Goal: Transaction & Acquisition: Purchase product/service

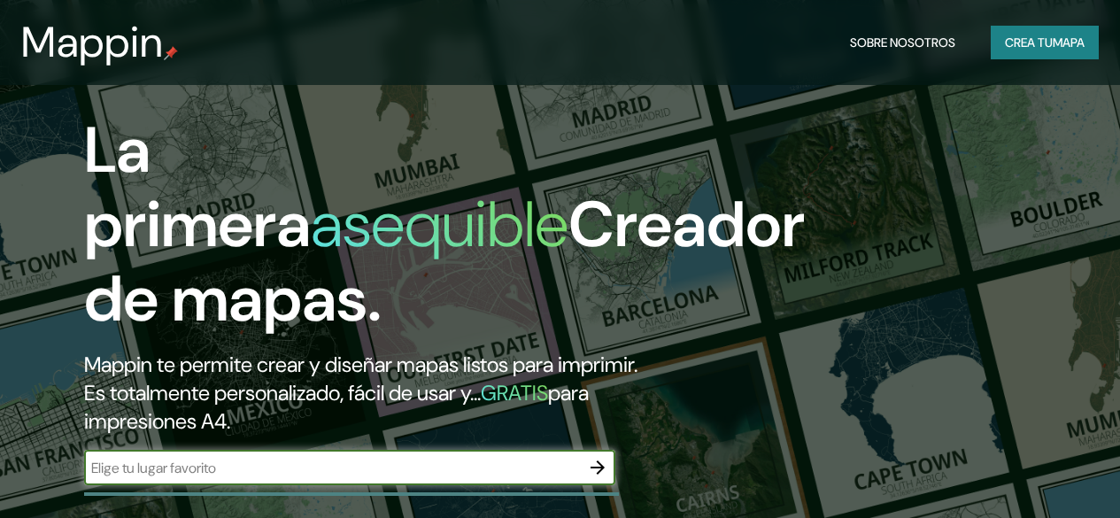
scroll to position [266, 0]
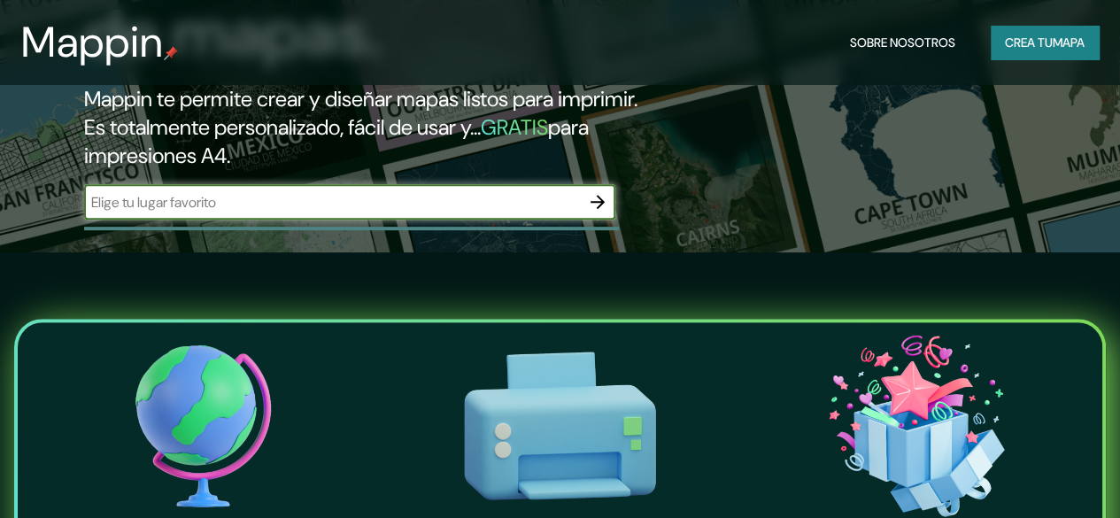
click at [280, 212] on input "text" at bounding box center [332, 202] width 496 height 20
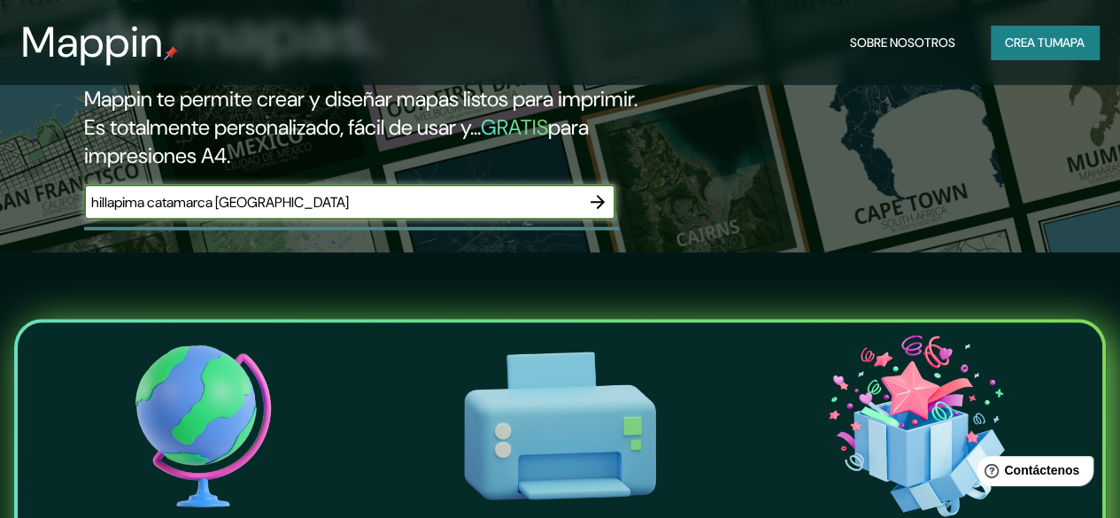
type input "hillapima catamarca [GEOGRAPHIC_DATA]"
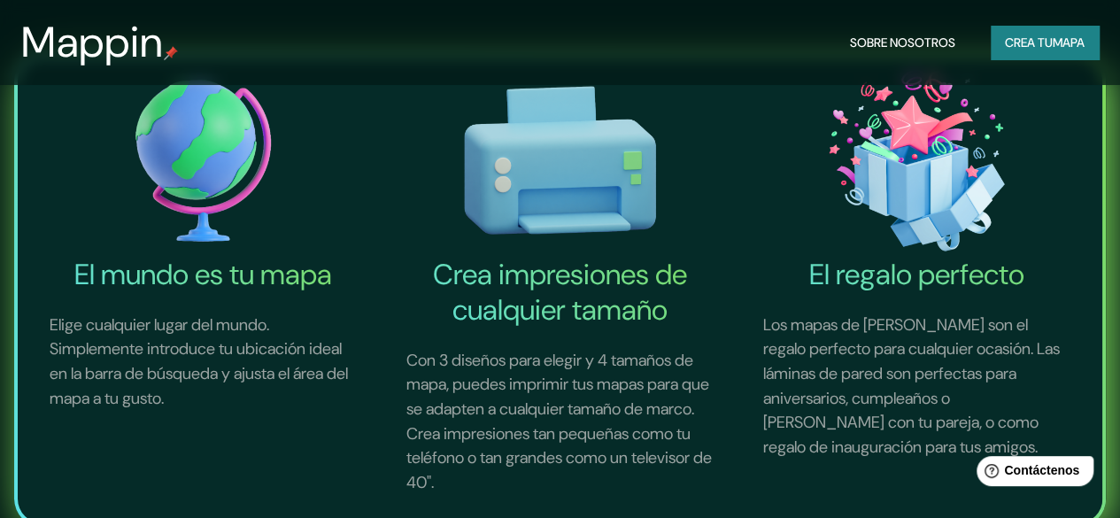
scroll to position [266, 0]
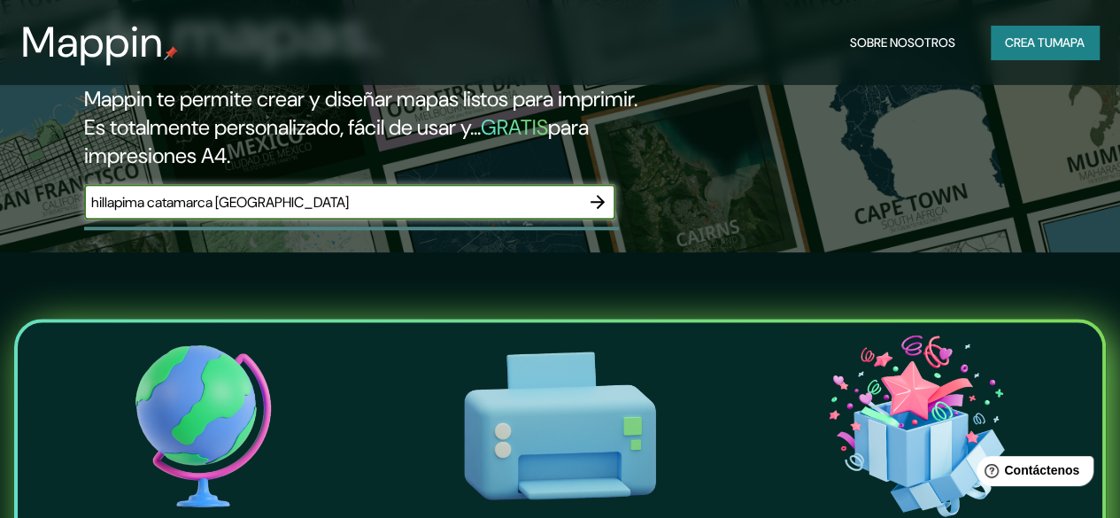
click at [602, 209] on icon "button" at bounding box center [597, 202] width 14 height 14
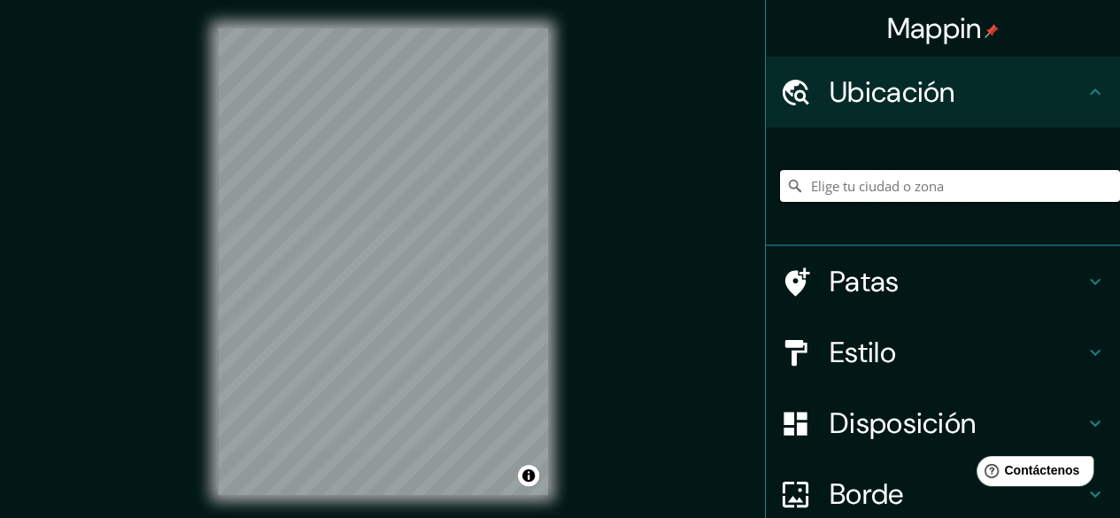
click at [907, 180] on input "Elige tu ciudad o zona" at bounding box center [950, 186] width 340 height 32
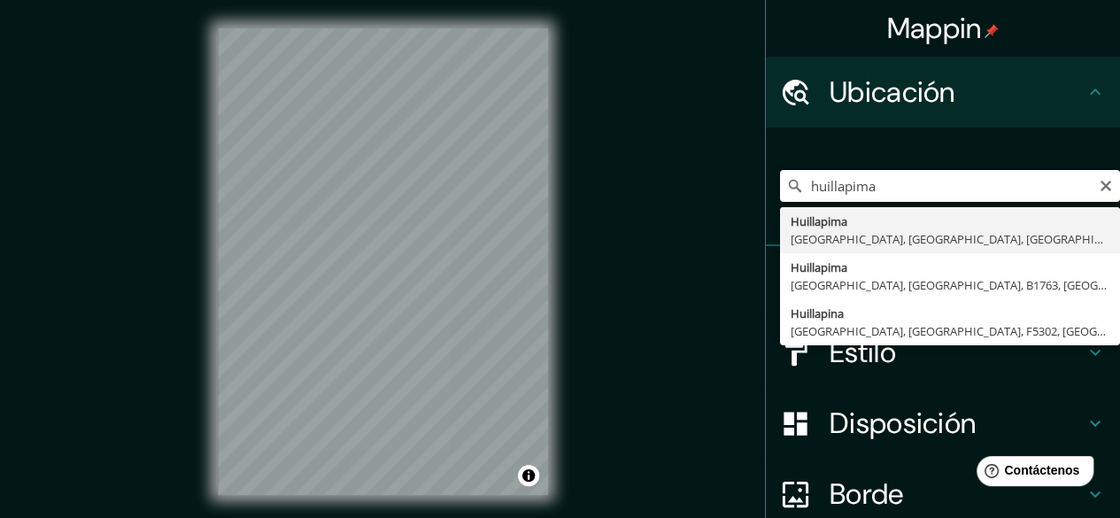
type input "Huillapima, [GEOGRAPHIC_DATA], [GEOGRAPHIC_DATA], [GEOGRAPHIC_DATA]"
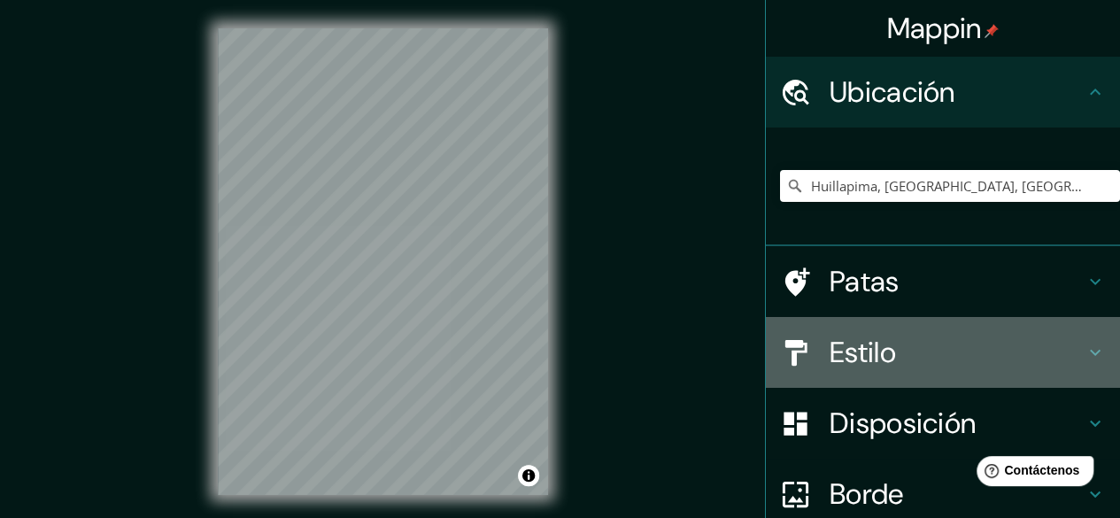
click at [902, 357] on h4 "Estilo" at bounding box center [956, 352] width 255 height 35
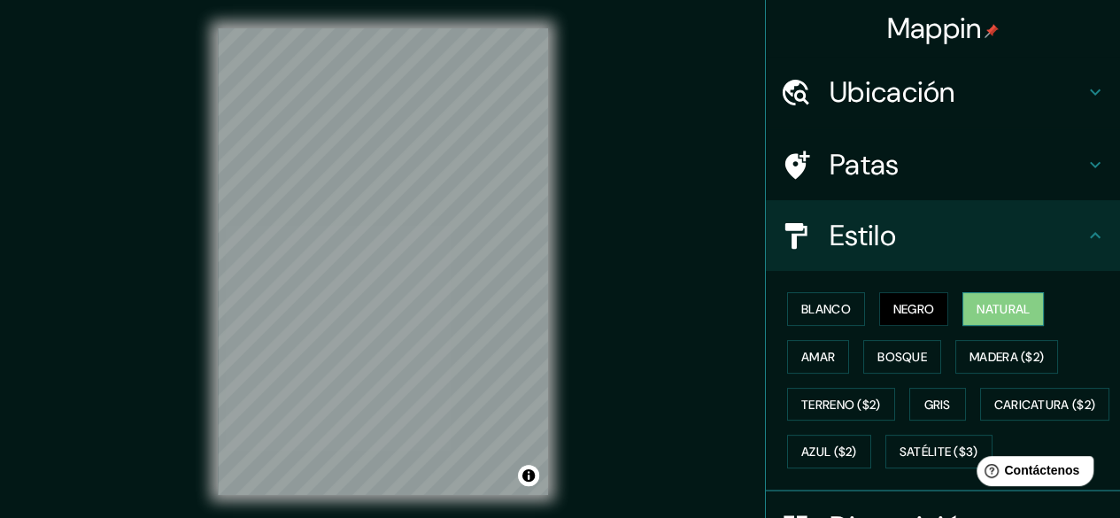
click at [986, 302] on font "Natural" at bounding box center [1002, 309] width 53 height 16
click at [830, 346] on button "Amar" at bounding box center [818, 357] width 62 height 34
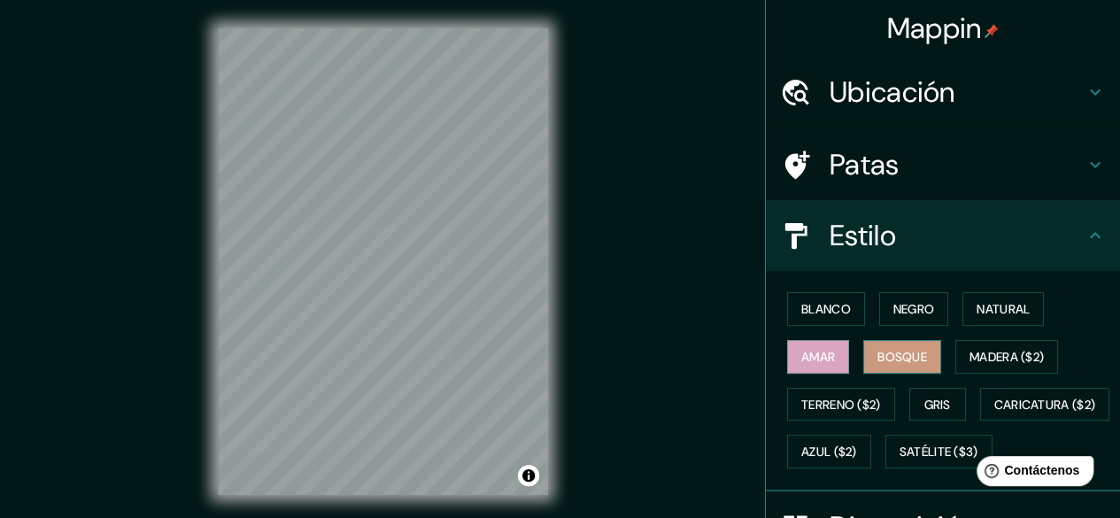
click at [898, 349] on font "Bosque" at bounding box center [902, 357] width 50 height 16
click at [1007, 349] on font "Madera ($2)" at bounding box center [1006, 357] width 74 height 16
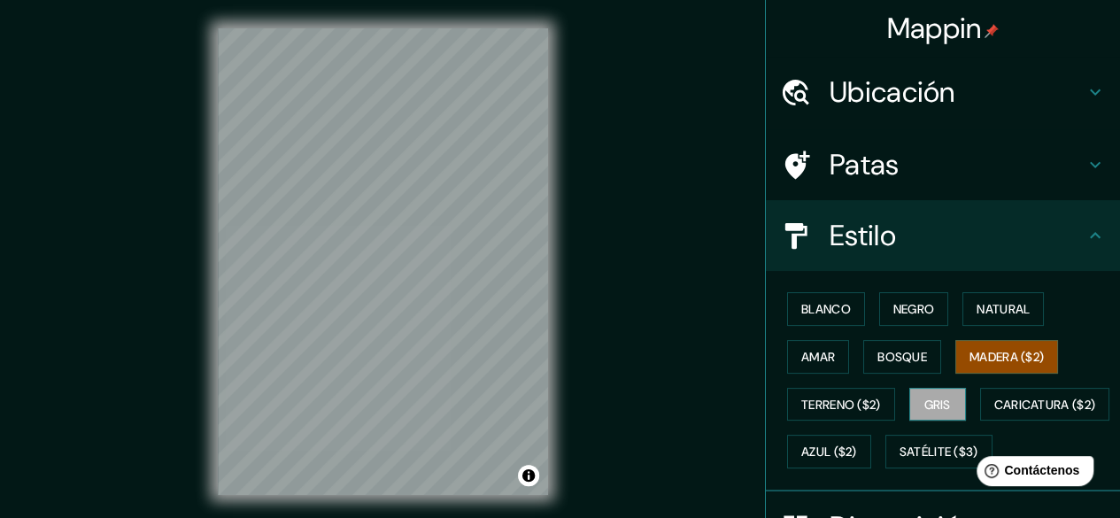
click at [938, 401] on font "Gris" at bounding box center [937, 405] width 27 height 16
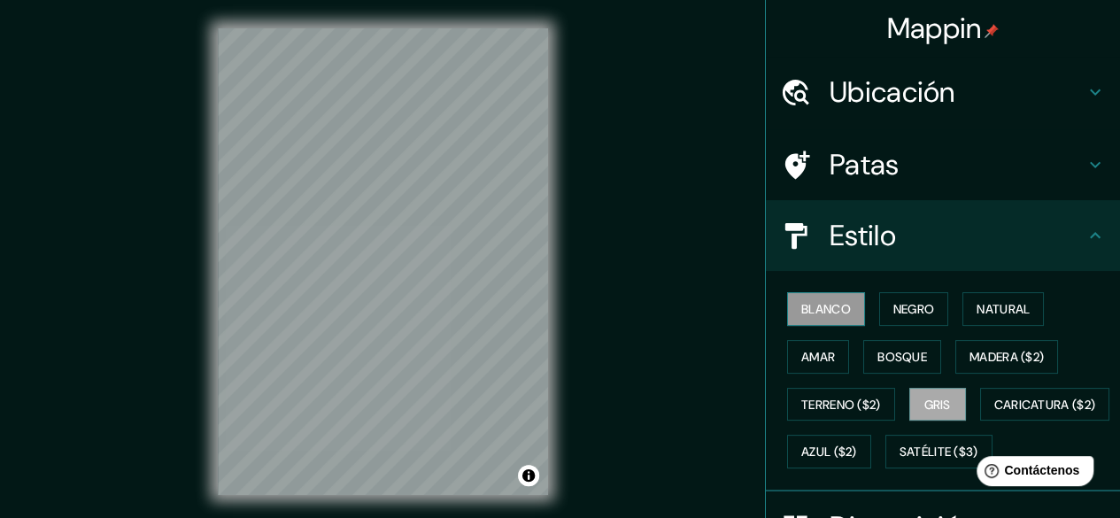
click at [806, 318] on font "Blanco" at bounding box center [826, 308] width 50 height 23
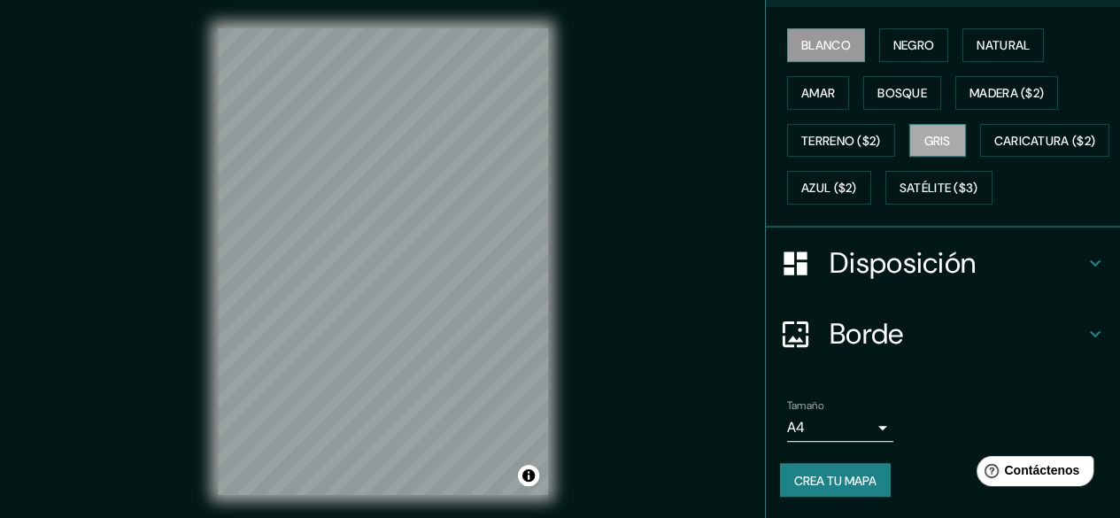
click at [925, 129] on font "Gris" at bounding box center [937, 140] width 27 height 23
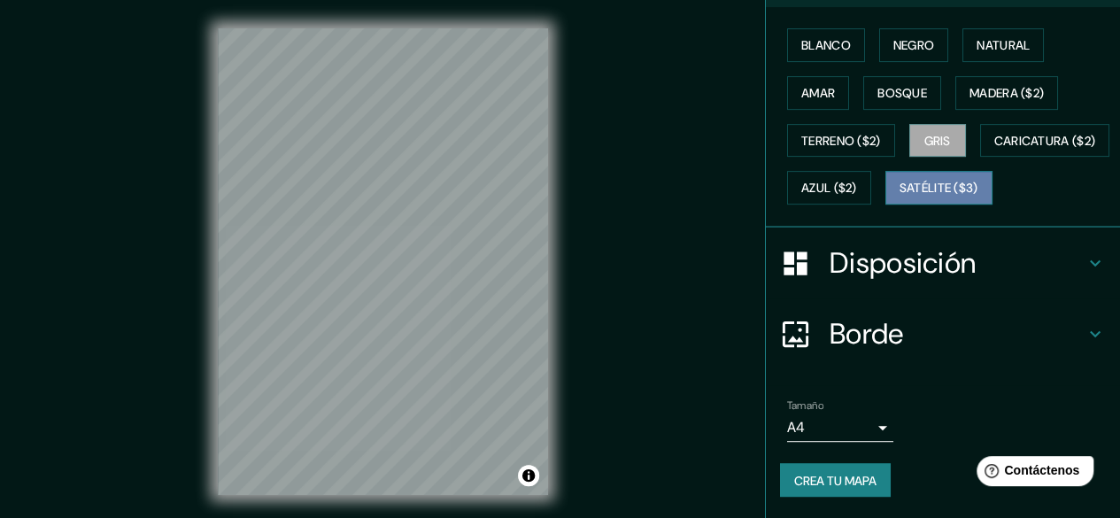
click at [899, 197] on font "Satélite ($3)" at bounding box center [938, 189] width 79 height 16
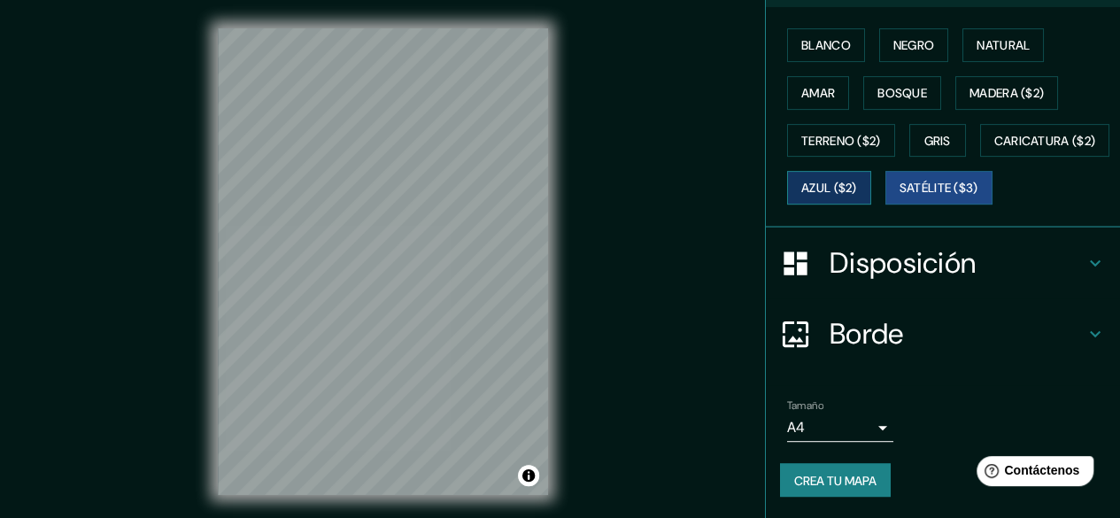
click at [857, 181] on font "Azul ($2)" at bounding box center [829, 189] width 56 height 16
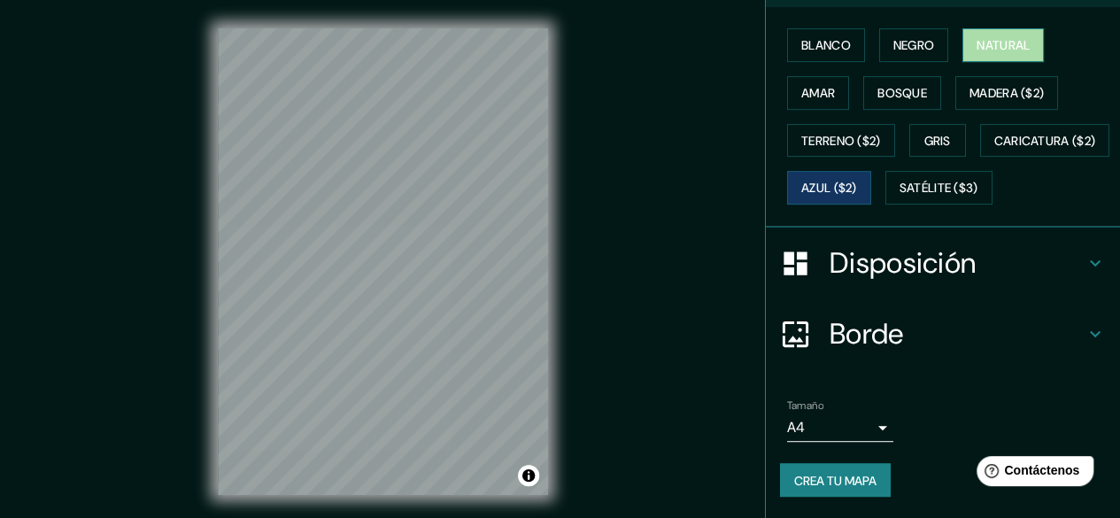
click at [976, 40] on font "Natural" at bounding box center [1002, 45] width 53 height 16
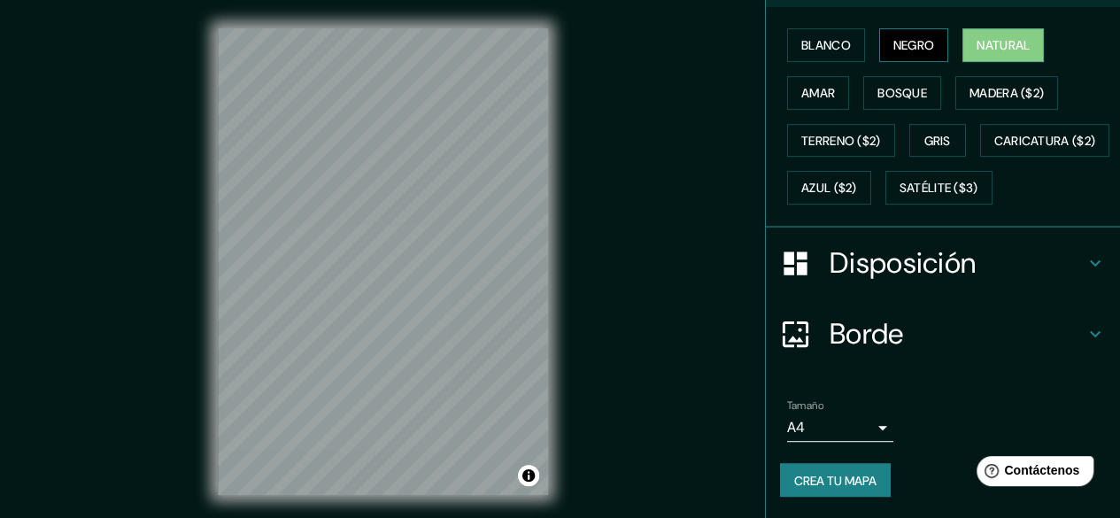
click at [893, 47] on font "Negro" at bounding box center [914, 45] width 42 height 16
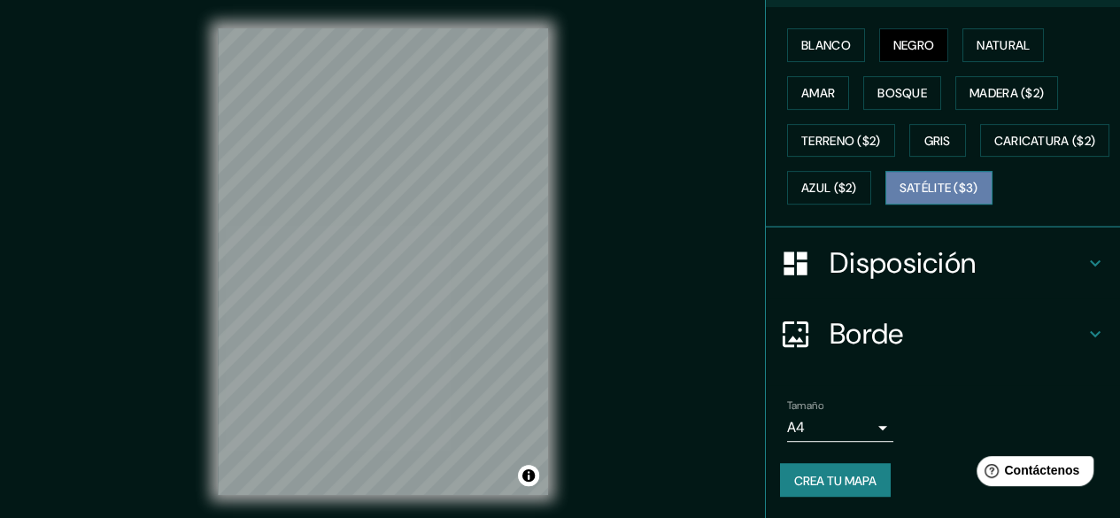
click at [899, 197] on font "Satélite ($3)" at bounding box center [938, 189] width 79 height 16
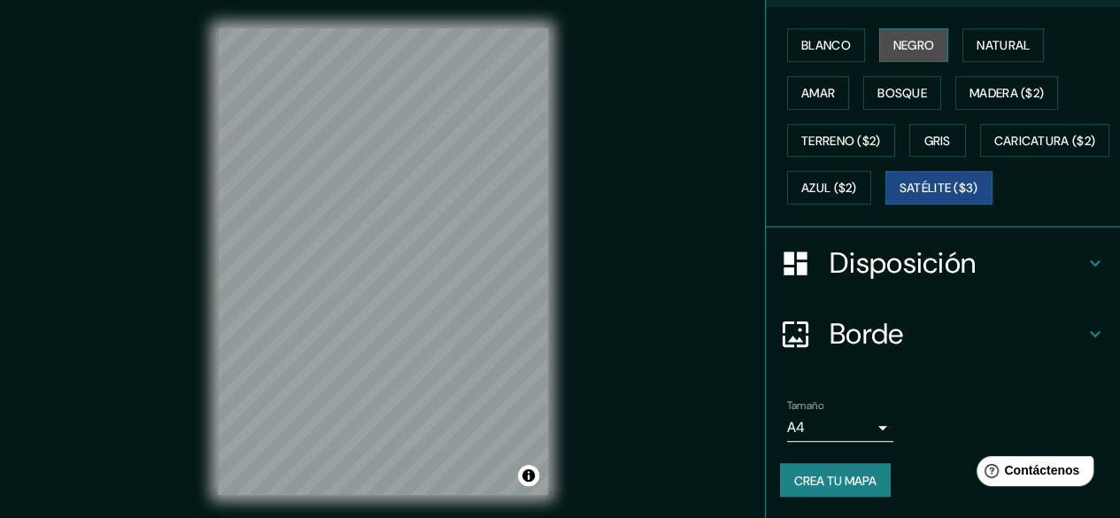
click at [914, 37] on font "Negro" at bounding box center [914, 45] width 42 height 16
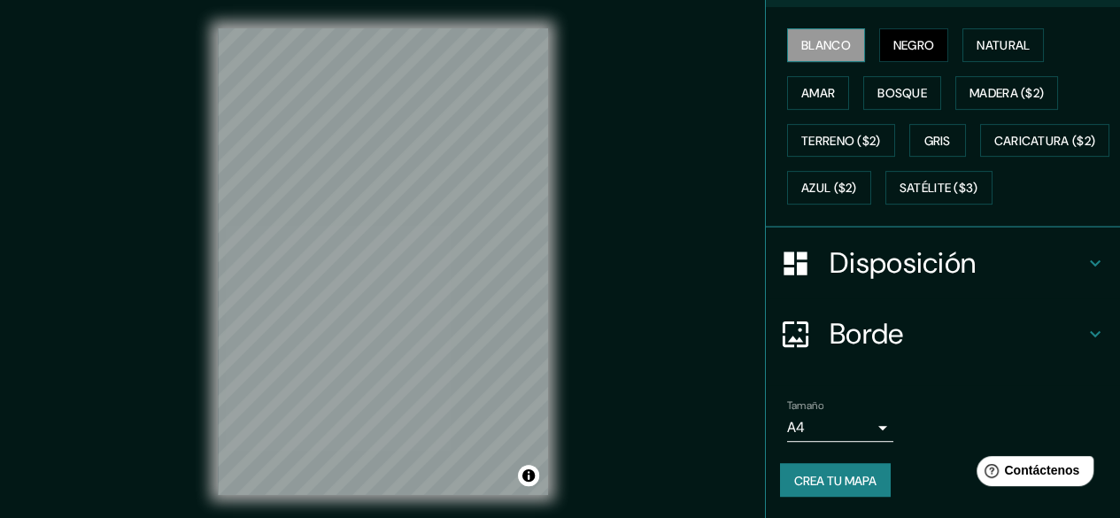
click at [830, 45] on font "Blanco" at bounding box center [826, 45] width 50 height 16
click at [914, 42] on font "Negro" at bounding box center [914, 45] width 42 height 16
click at [976, 43] on font "Natural" at bounding box center [1002, 45] width 53 height 16
click at [910, 50] on font "Negro" at bounding box center [914, 45] width 42 height 16
click at [915, 34] on font "Negro" at bounding box center [914, 45] width 42 height 23
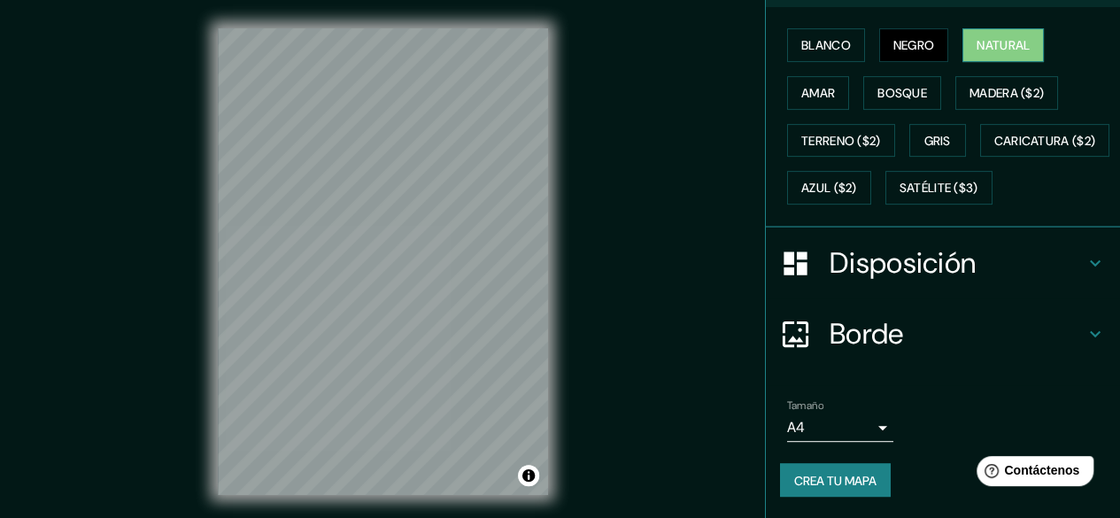
click at [1004, 42] on font "Natural" at bounding box center [1002, 45] width 53 height 16
click at [787, 93] on button "Amar" at bounding box center [818, 93] width 62 height 34
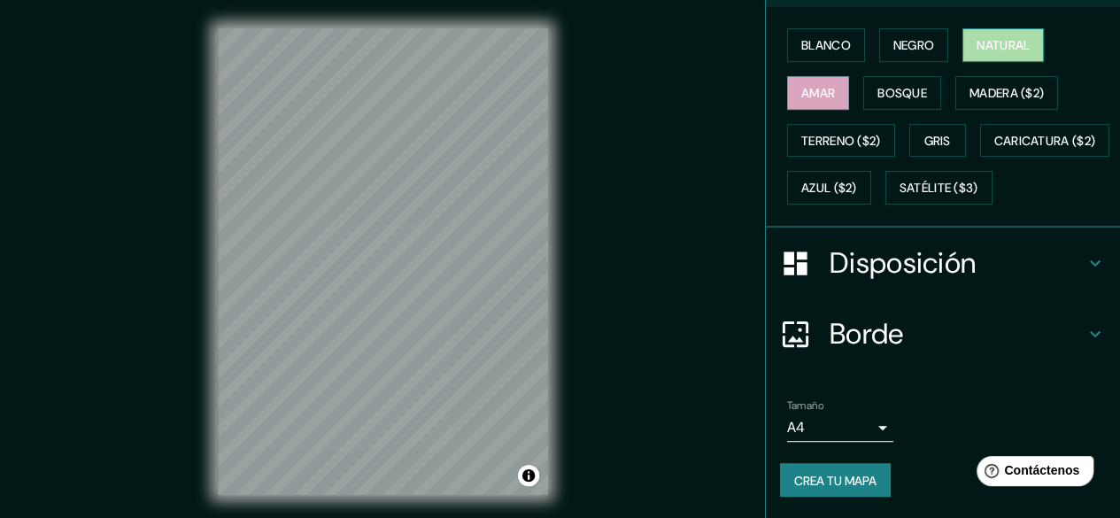
click at [976, 40] on font "Natural" at bounding box center [1002, 45] width 53 height 16
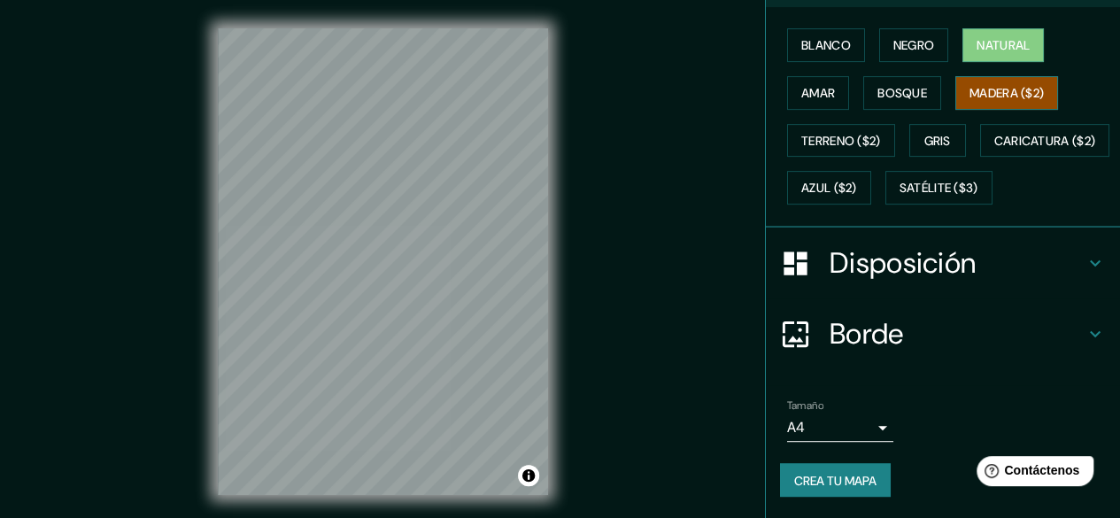
scroll to position [0, 0]
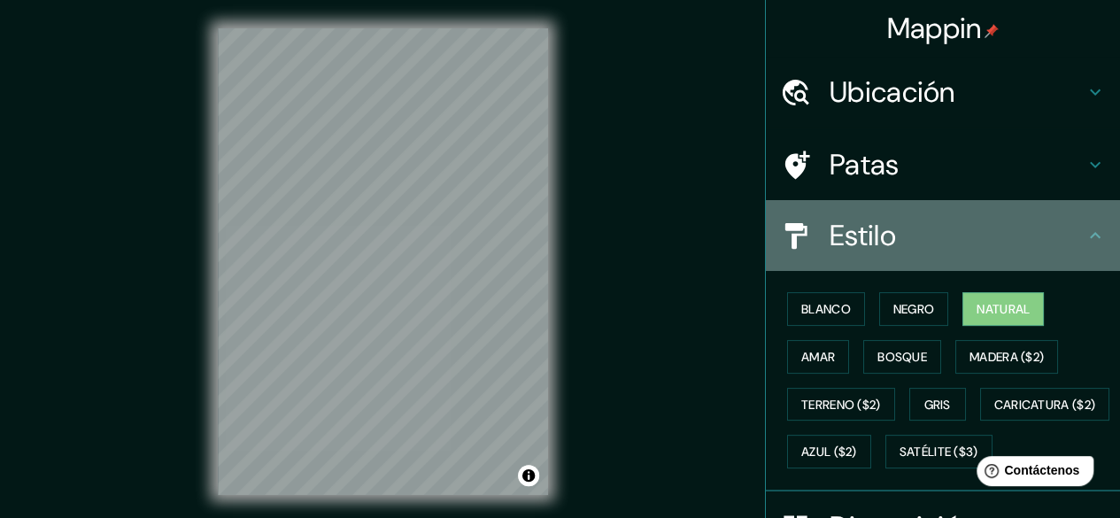
click at [1038, 222] on h4 "Estilo" at bounding box center [956, 235] width 255 height 35
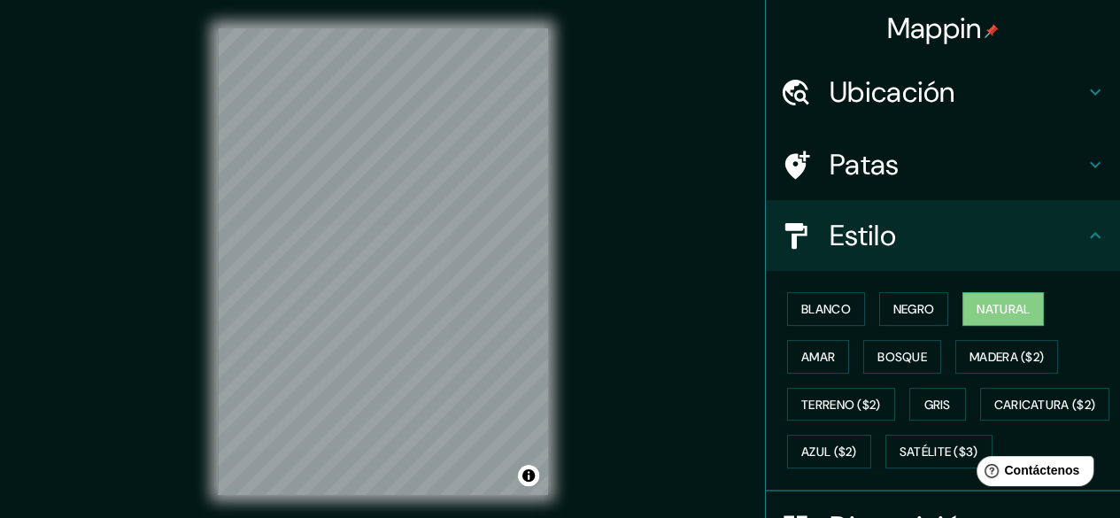
click at [1084, 228] on icon at bounding box center [1094, 235] width 21 height 21
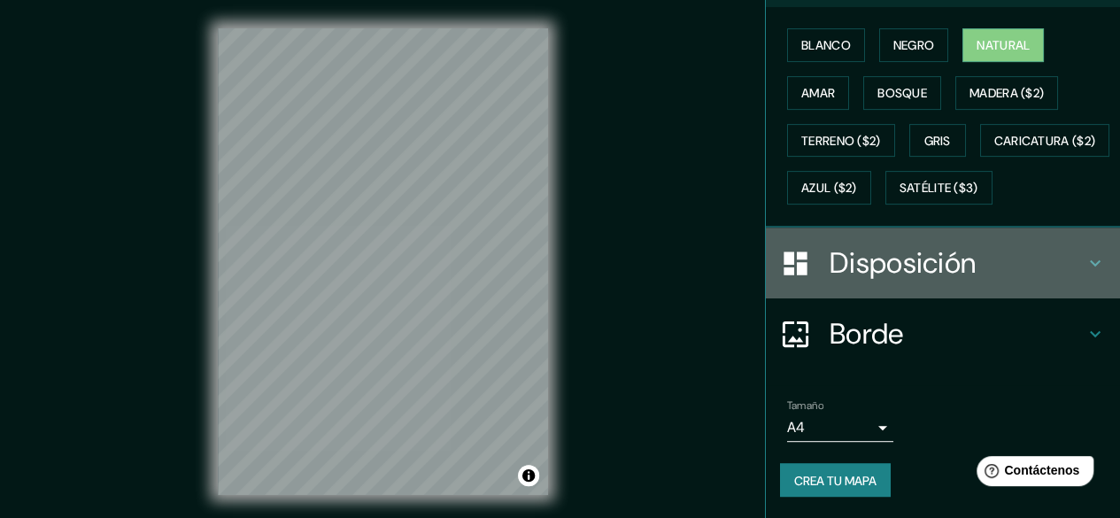
click at [1009, 281] on h4 "Disposición" at bounding box center [956, 262] width 255 height 35
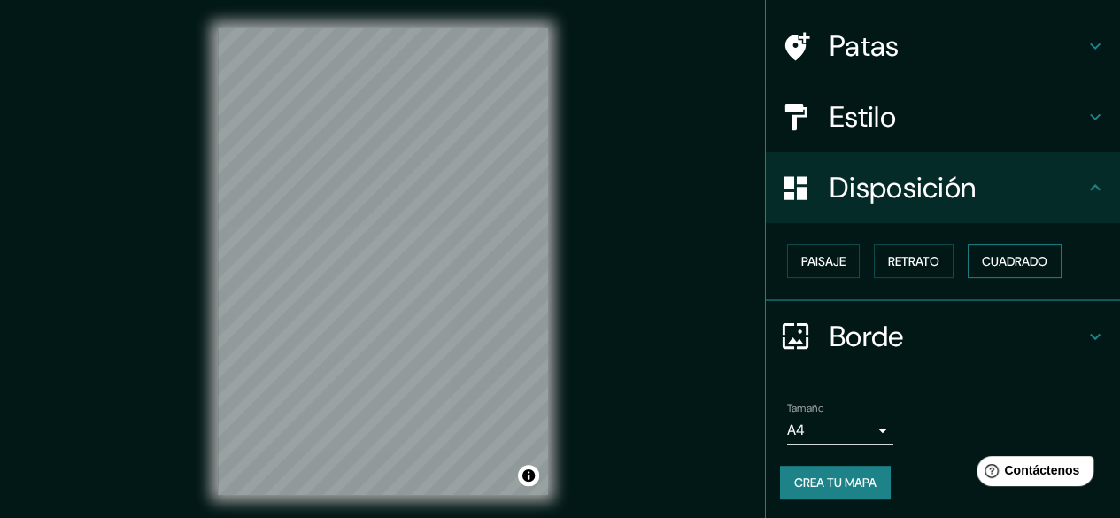
scroll to position [119, 0]
click at [826, 268] on font "Paisaje" at bounding box center [823, 261] width 44 height 16
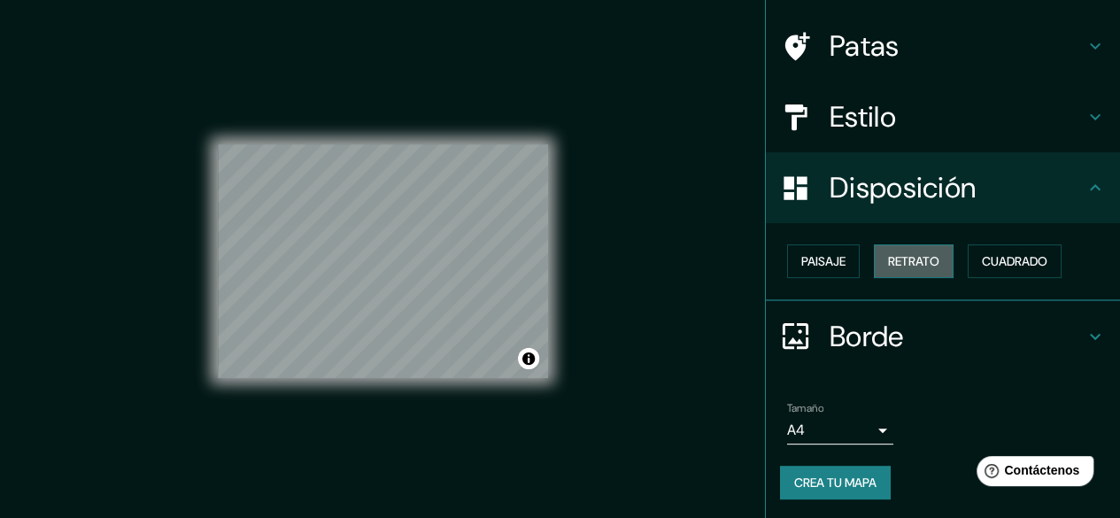
click at [905, 268] on font "Retrato" at bounding box center [913, 261] width 51 height 23
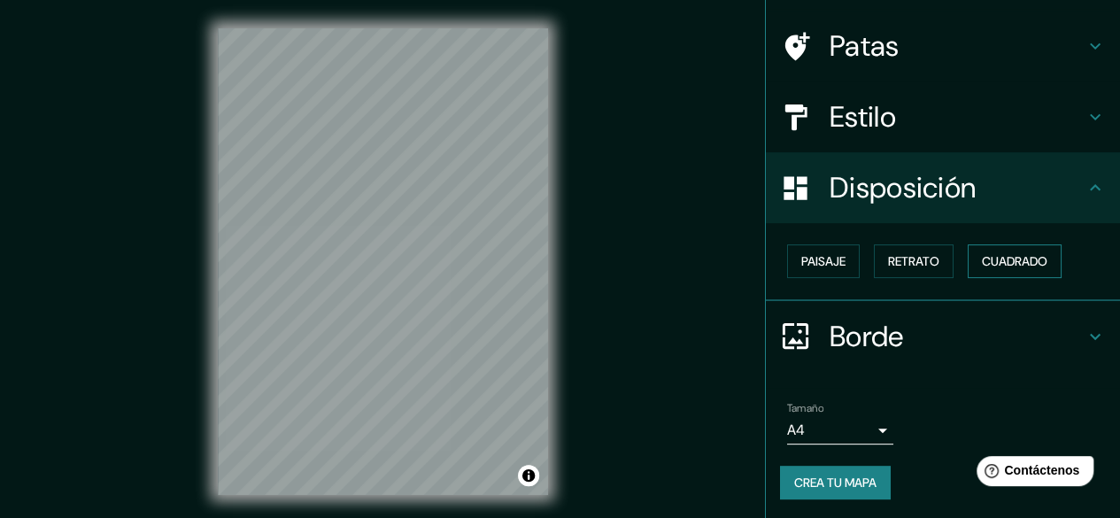
click at [1014, 263] on font "Cuadrado" at bounding box center [1015, 261] width 66 height 16
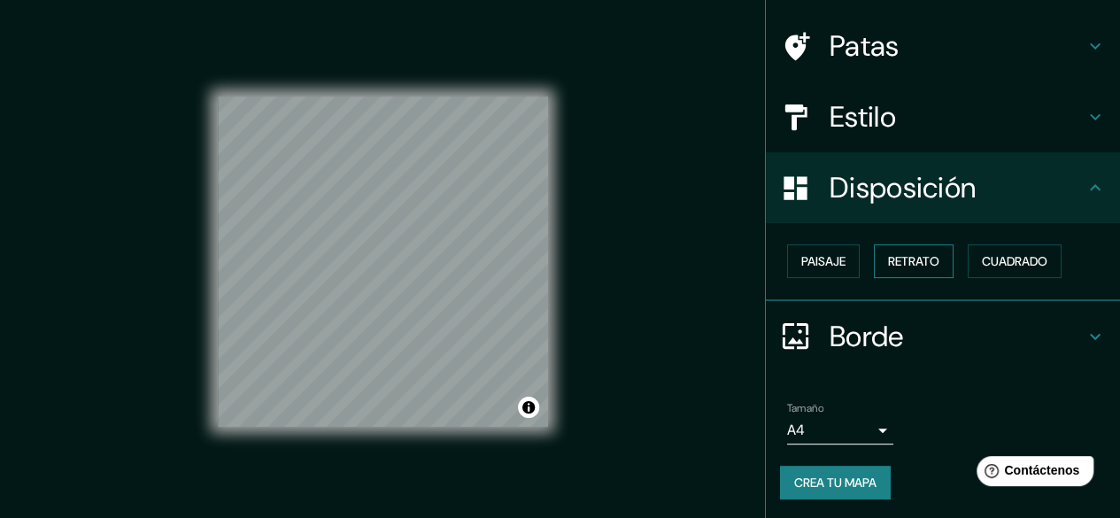
click at [924, 266] on font "Retrato" at bounding box center [913, 261] width 51 height 16
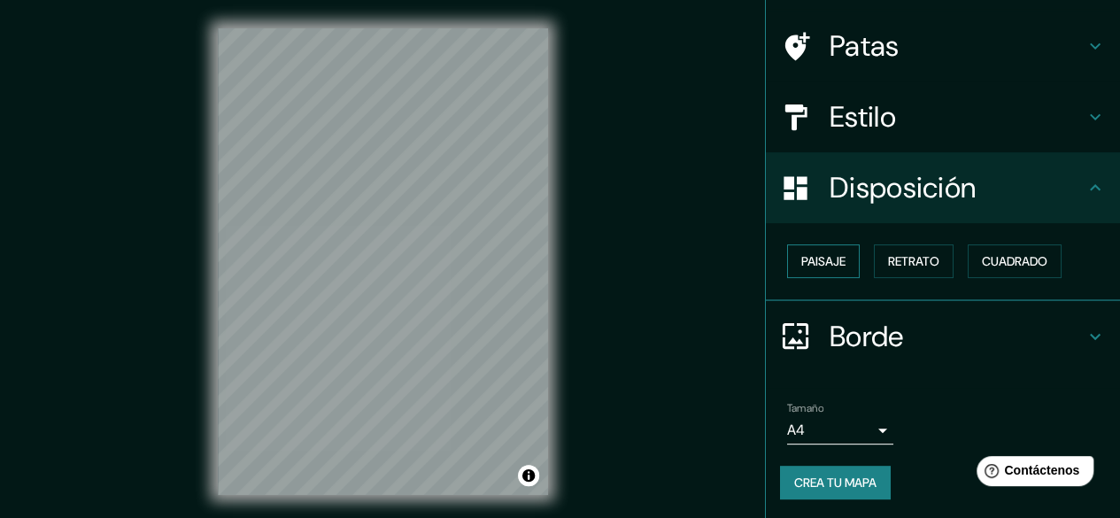
click at [835, 260] on button "Paisaje" at bounding box center [823, 261] width 73 height 34
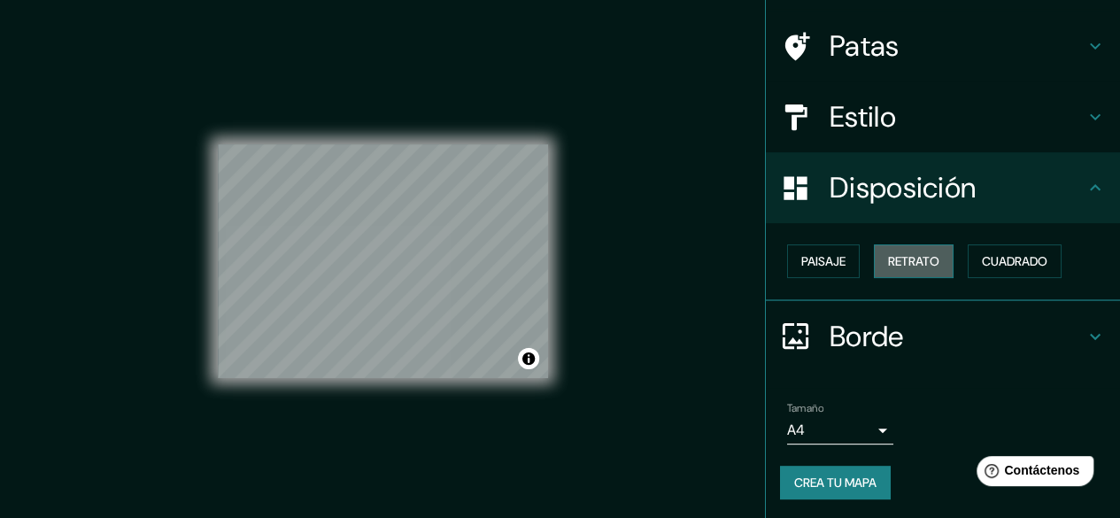
click at [900, 260] on font "Retrato" at bounding box center [913, 261] width 51 height 16
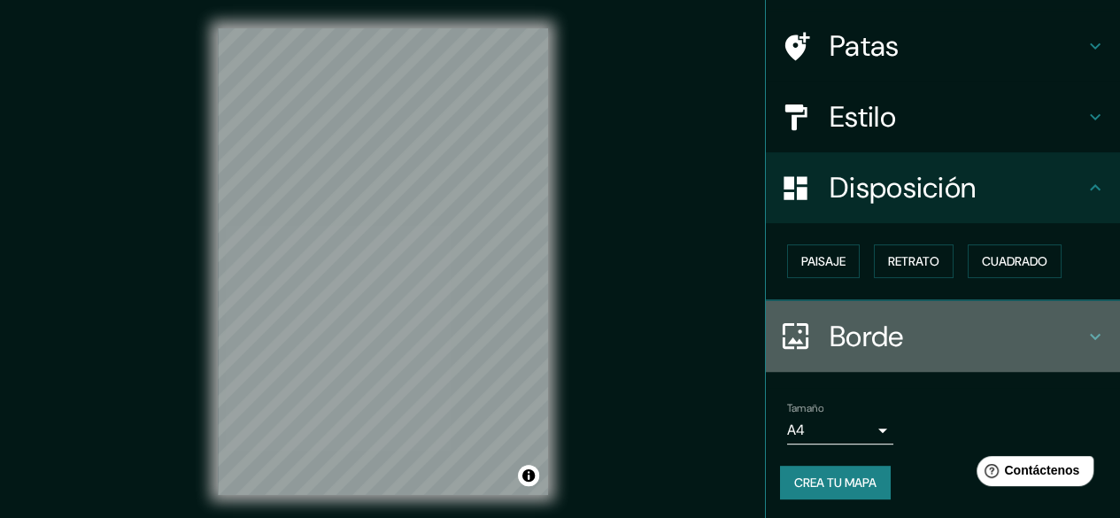
click at [1040, 332] on h4 "Borde" at bounding box center [956, 336] width 255 height 35
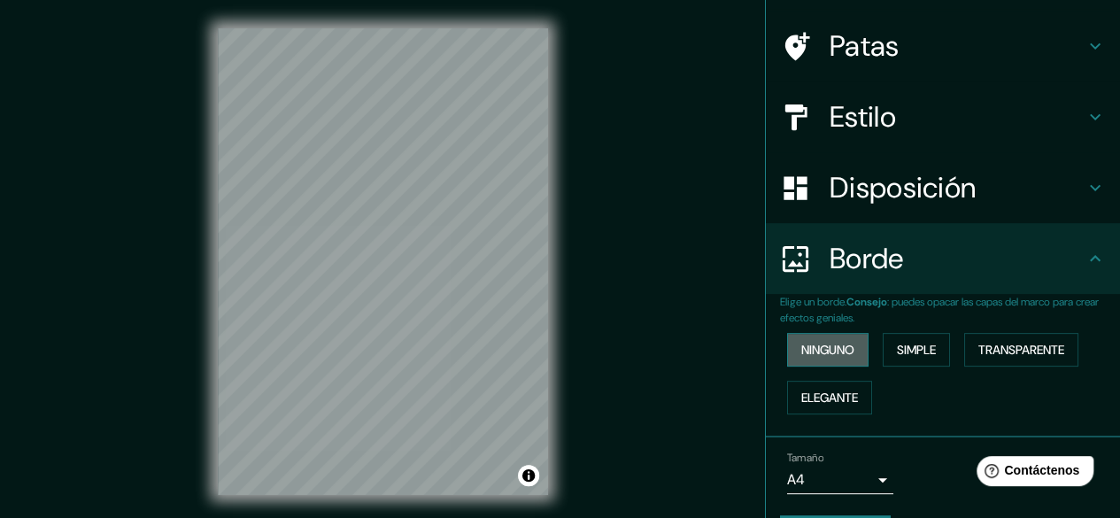
click at [823, 343] on font "Ninguno" at bounding box center [827, 350] width 53 height 16
click at [901, 343] on font "Simple" at bounding box center [916, 350] width 39 height 16
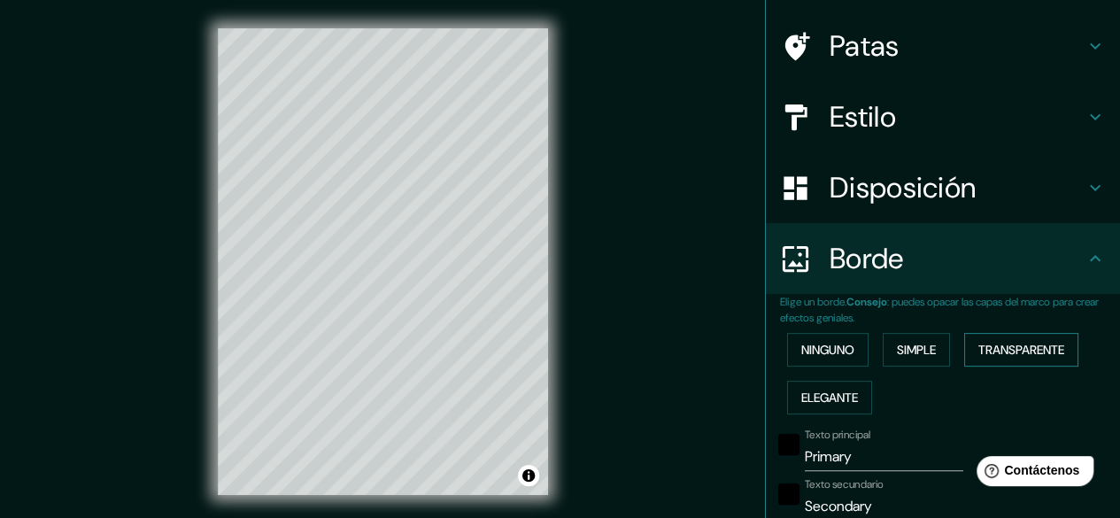
click at [991, 352] on font "Transparente" at bounding box center [1021, 350] width 86 height 16
click at [1029, 338] on font "Transparente" at bounding box center [1021, 349] width 86 height 23
type input "179"
type input "30"
click at [831, 399] on font "Elegante" at bounding box center [829, 398] width 57 height 16
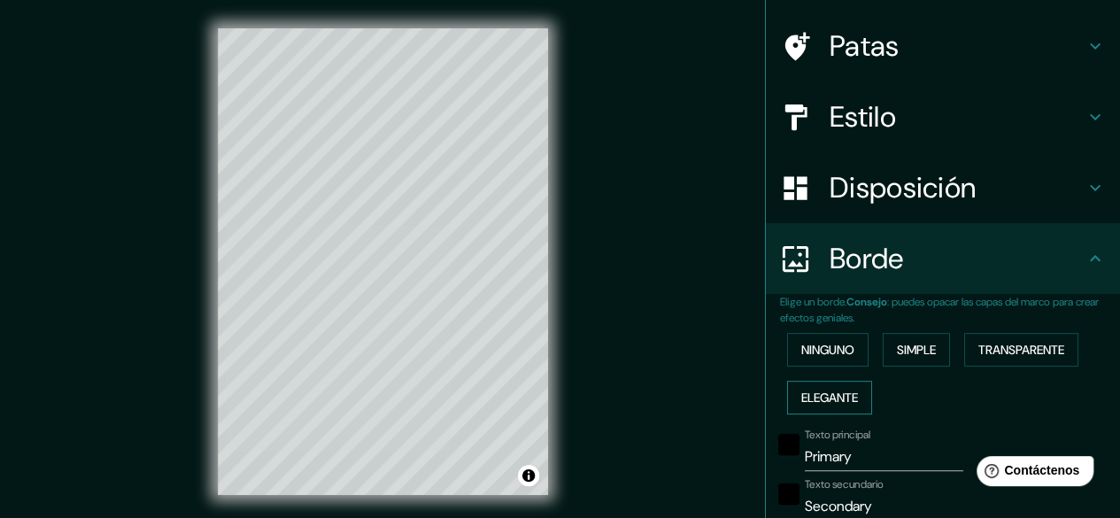
click at [816, 390] on font "Elegante" at bounding box center [829, 398] width 57 height 16
type input "149"
type input "30"
type input "15"
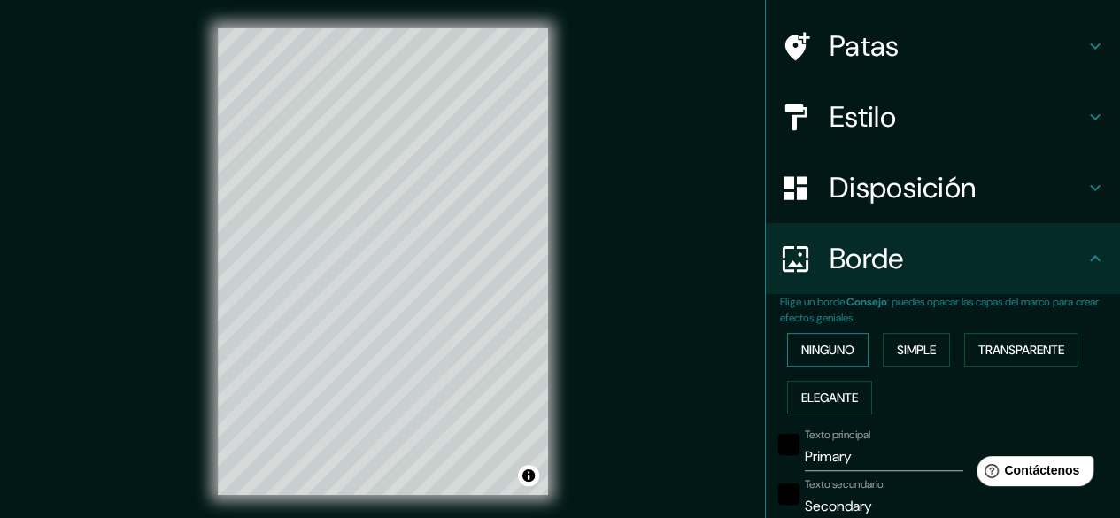
click at [825, 343] on font "Ninguno" at bounding box center [827, 350] width 53 height 16
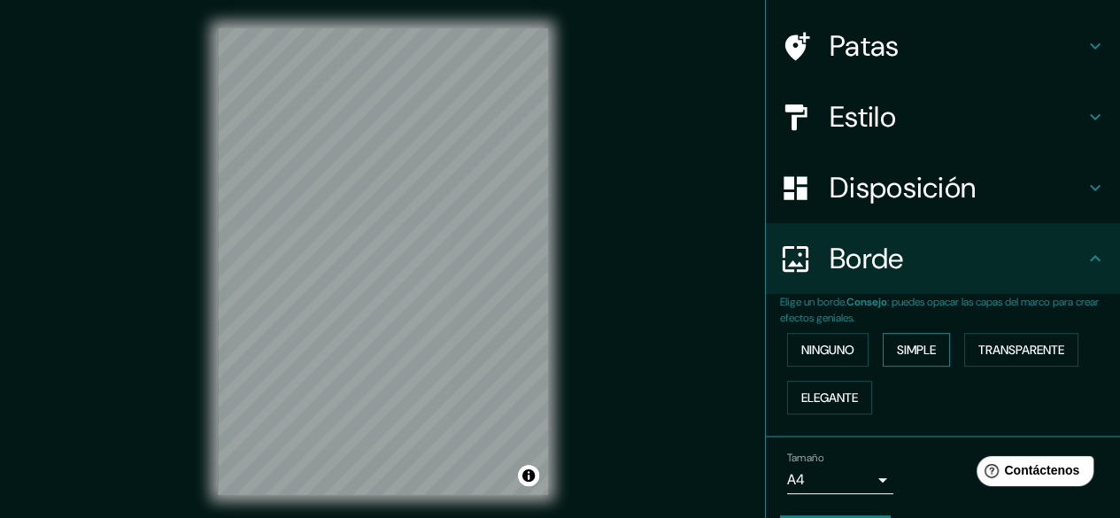
click at [884, 350] on button "Simple" at bounding box center [916, 350] width 67 height 34
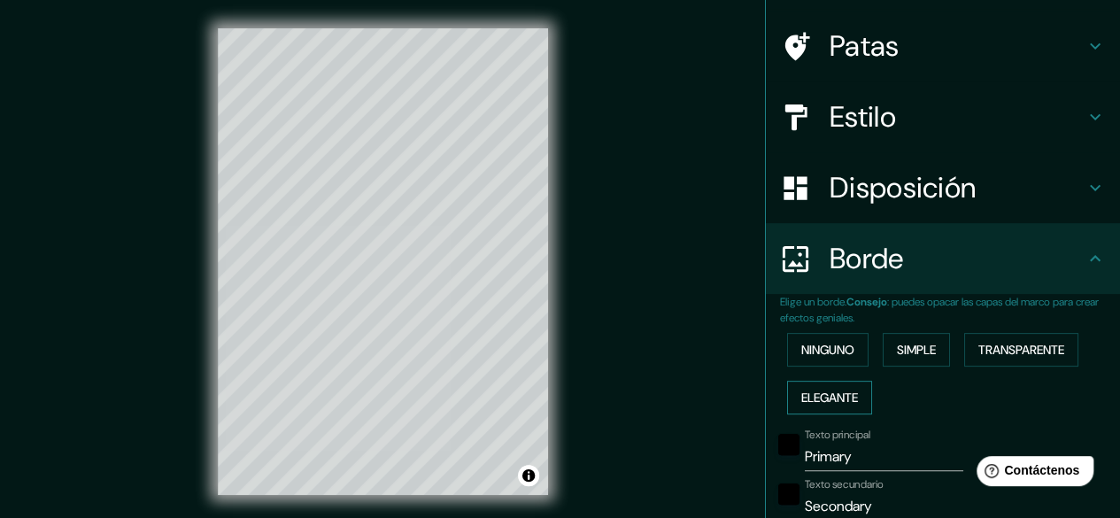
click at [833, 390] on font "Elegante" at bounding box center [829, 398] width 57 height 16
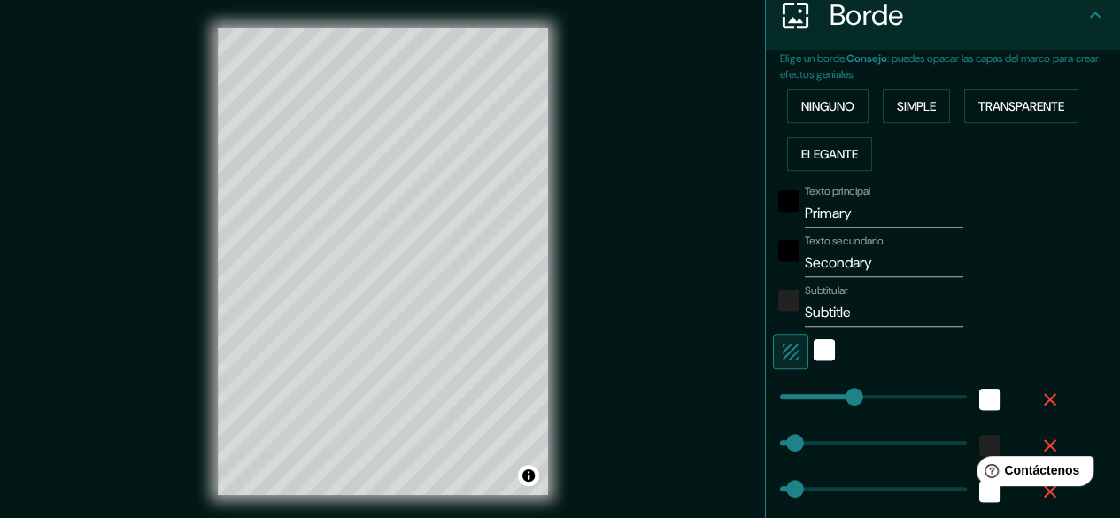
scroll to position [384, 0]
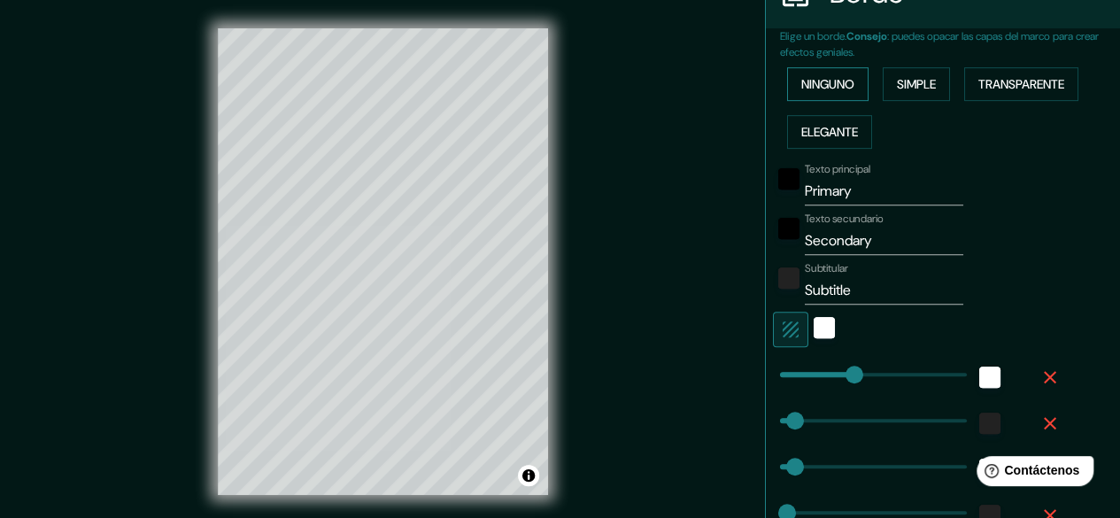
click at [807, 76] on font "Ninguno" at bounding box center [827, 84] width 53 height 16
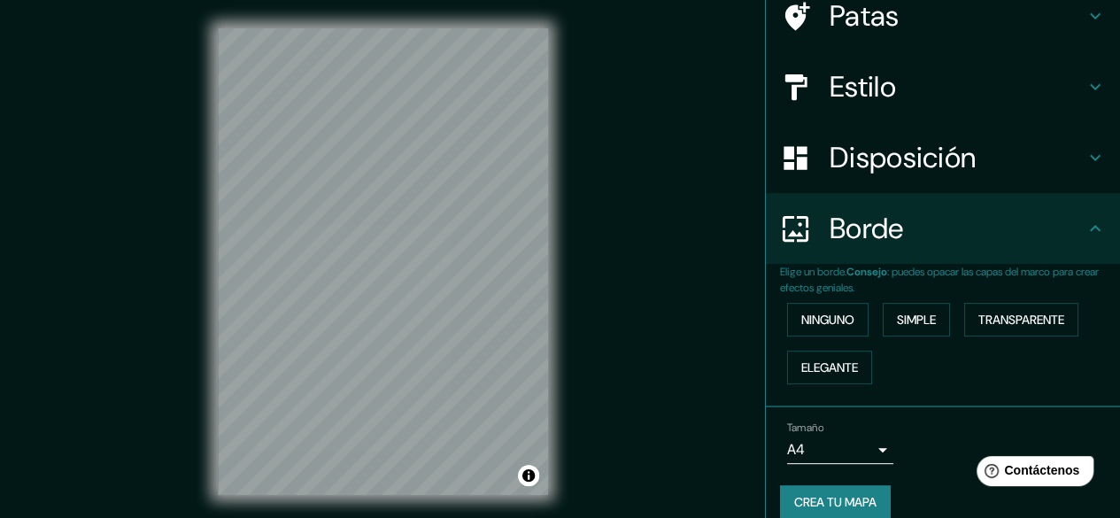
scroll to position [167, 0]
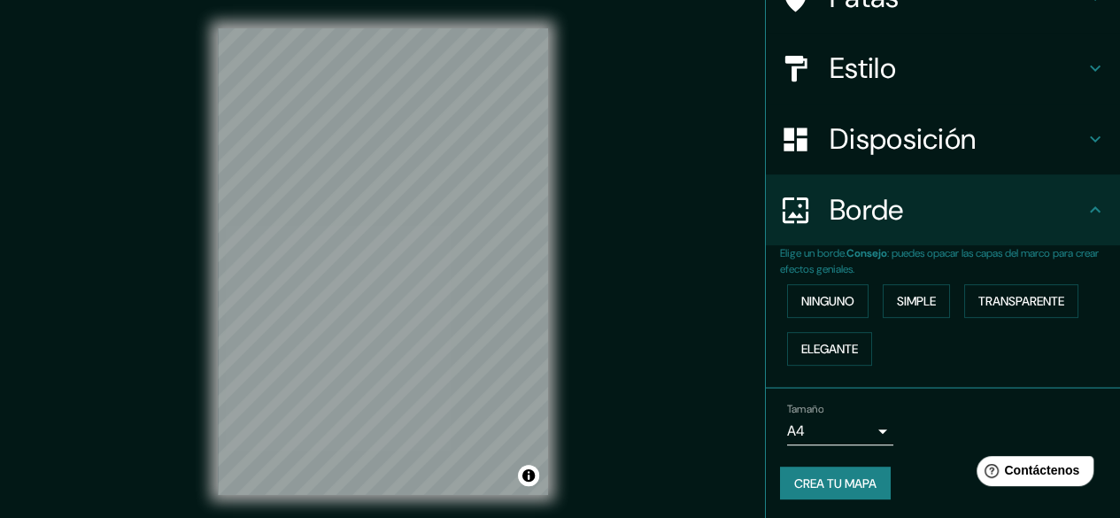
click at [847, 479] on font "Crea tu mapa" at bounding box center [835, 483] width 82 height 16
click at [841, 477] on font "Crea tu mapa" at bounding box center [835, 483] width 82 height 16
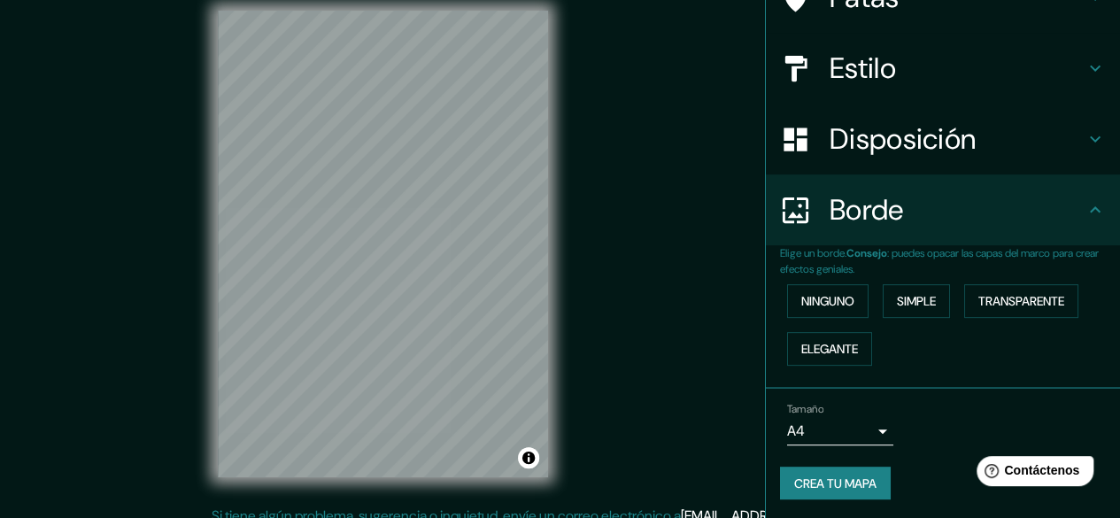
scroll to position [33, 0]
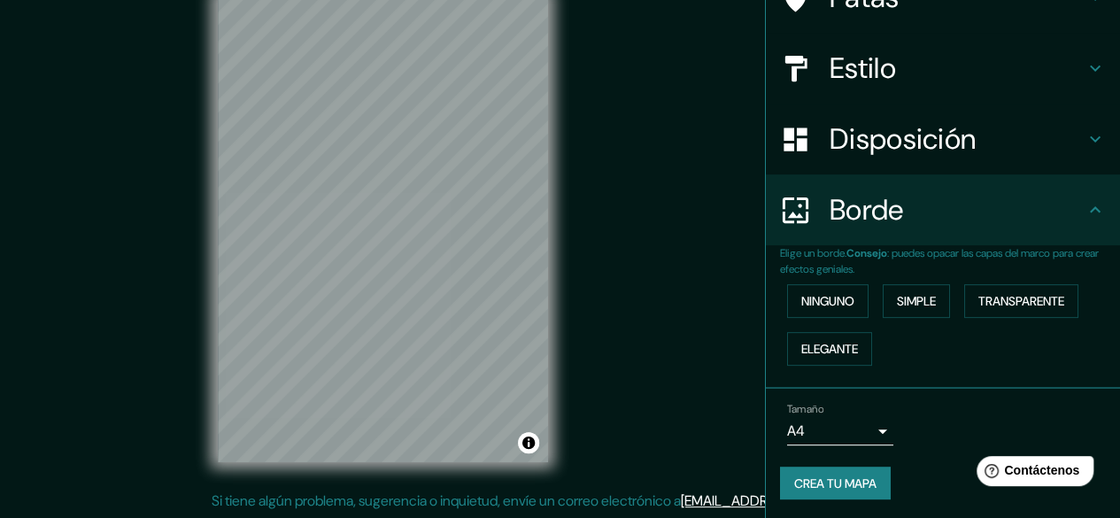
click at [839, 482] on font "Crea tu mapa" at bounding box center [835, 483] width 82 height 16
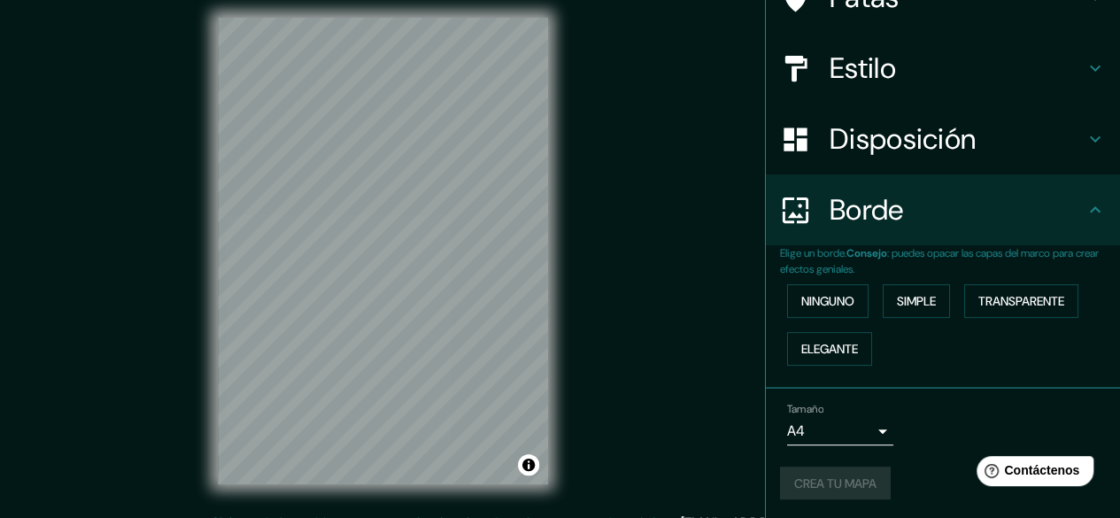
scroll to position [0, 0]
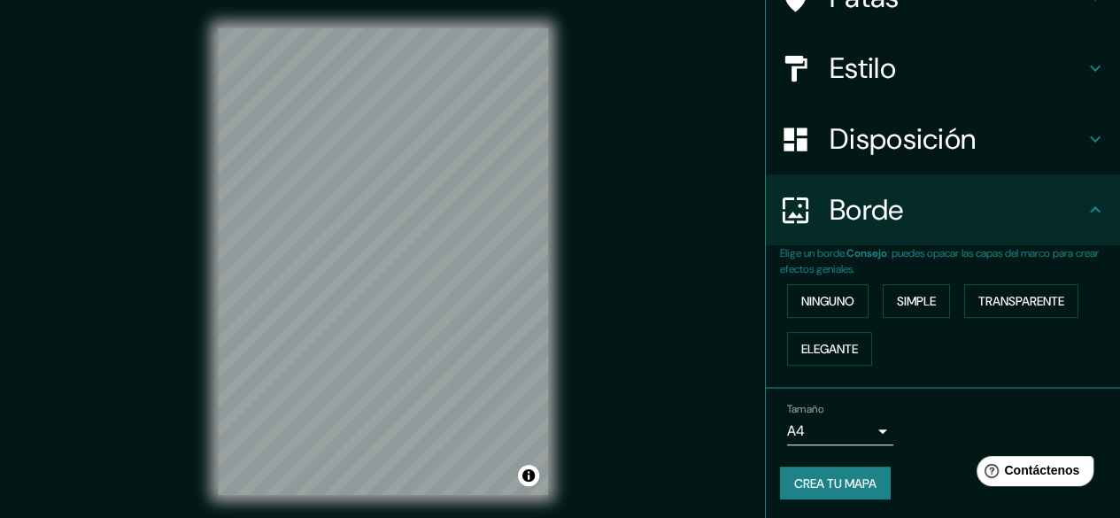
click at [794, 475] on font "Crea tu mapa" at bounding box center [835, 483] width 82 height 16
click at [837, 476] on font "Crea tu mapa" at bounding box center [835, 483] width 82 height 16
click at [532, 481] on button "Activar o desactivar atribución" at bounding box center [528, 475] width 21 height 21
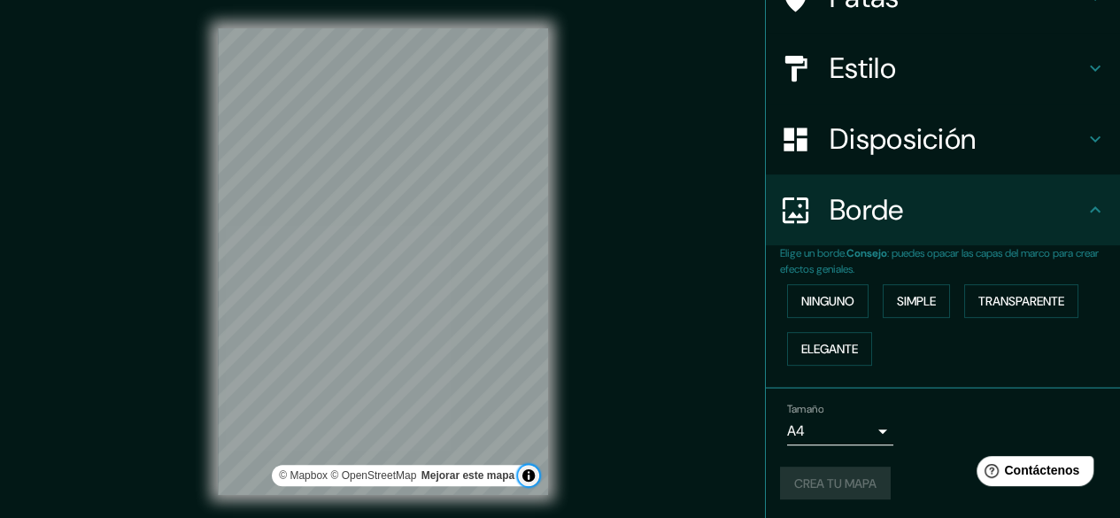
click at [532, 481] on button "Activar o desactivar atribución" at bounding box center [528, 475] width 21 height 21
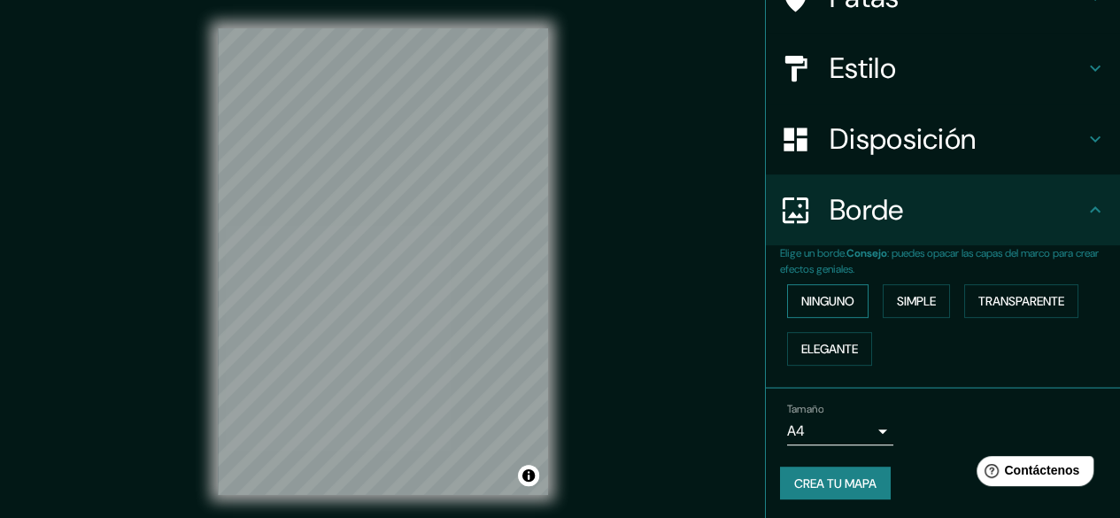
click at [825, 303] on font "Ninguno" at bounding box center [827, 301] width 53 height 16
click at [898, 303] on font "Simple" at bounding box center [916, 301] width 39 height 16
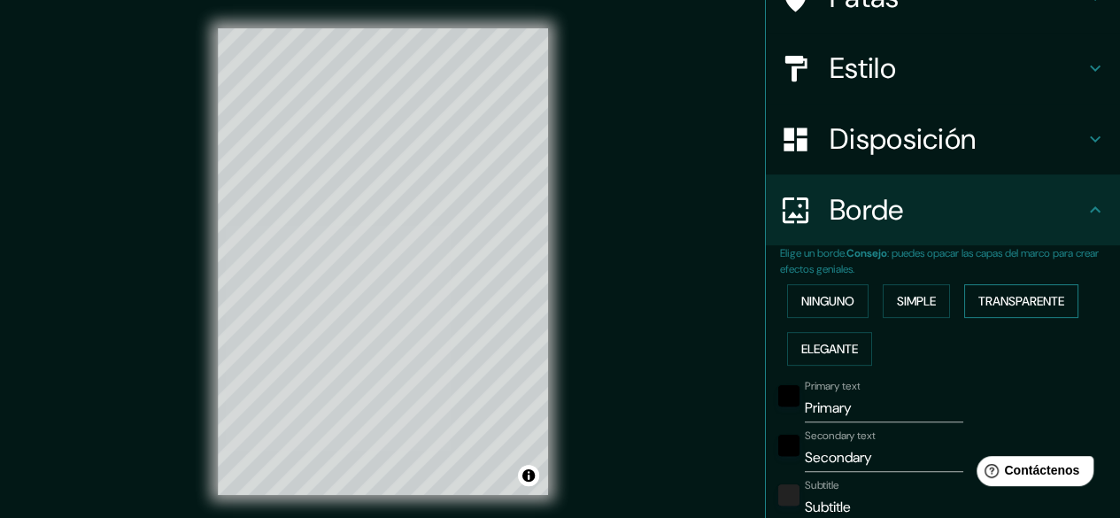
click at [996, 302] on font "Transparente" at bounding box center [1021, 301] width 86 height 16
click at [816, 337] on font "Elegante" at bounding box center [829, 348] width 57 height 23
click at [996, 304] on font "Transparente" at bounding box center [1021, 301] width 86 height 16
click at [855, 409] on input "Primary" at bounding box center [884, 408] width 158 height 28
type input "Primar"
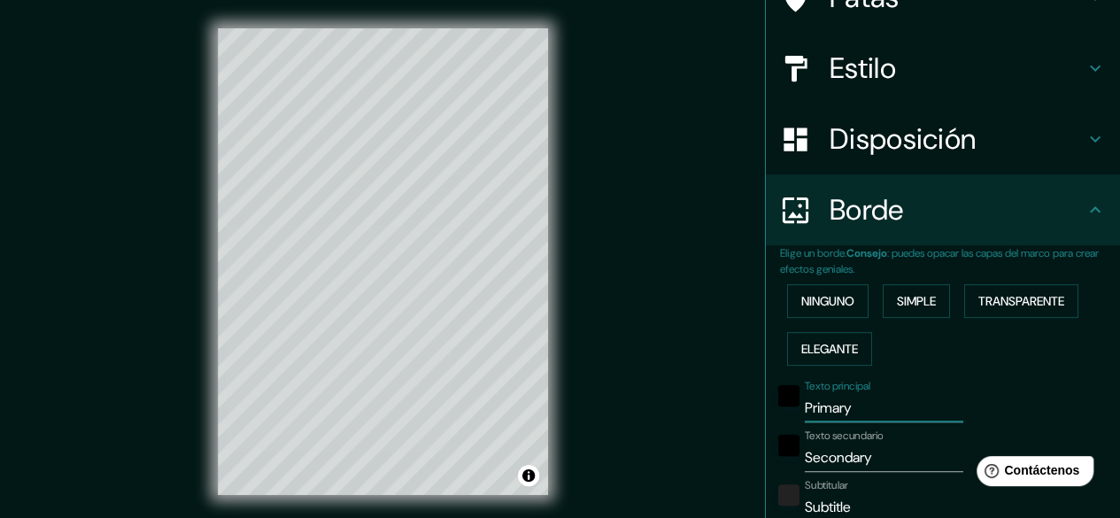
type input "179"
type input "30"
type input "Prima"
type input "179"
type input "30"
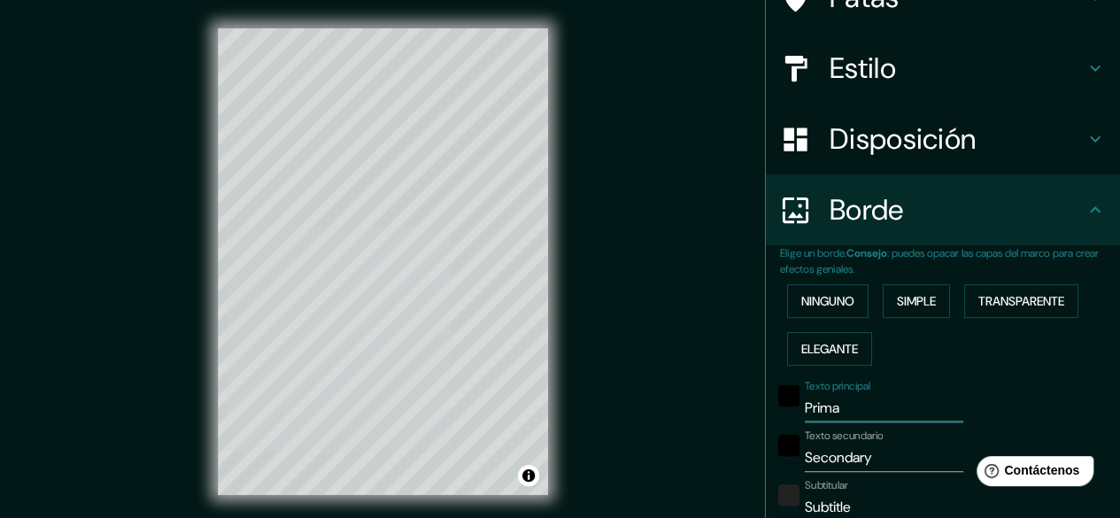
type input "Prim"
type input "179"
type input "30"
type input "Pri"
type input "179"
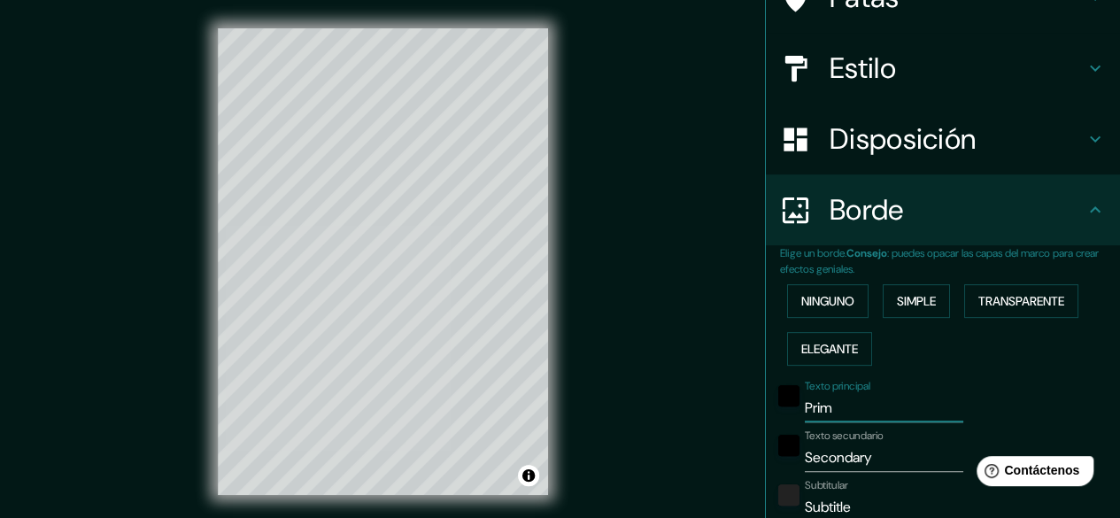
type input "30"
type input "Pr"
type input "179"
type input "30"
type input "P"
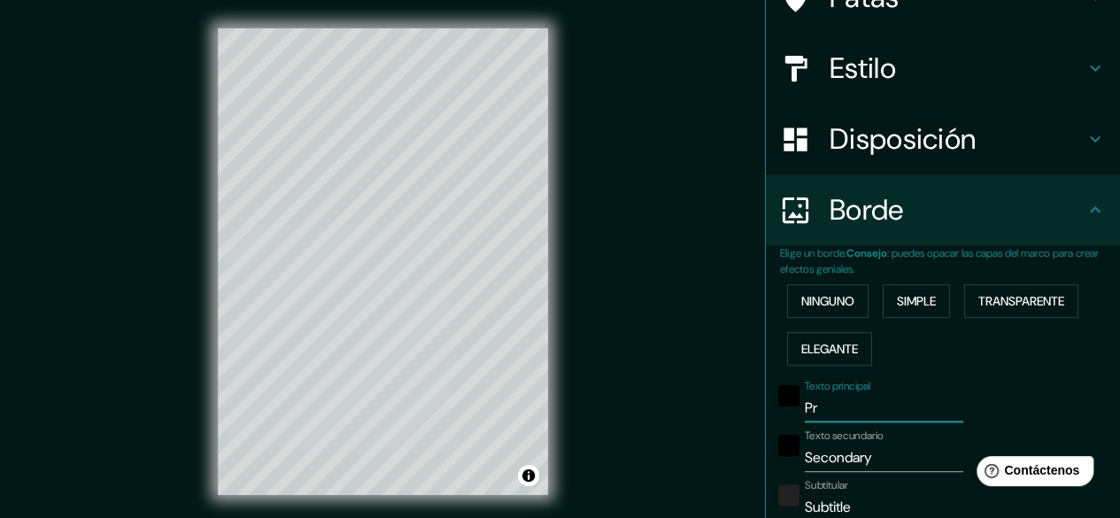
type input "179"
type input "30"
type input "179"
type input "30"
click at [882, 451] on input "Secondary" at bounding box center [884, 458] width 158 height 28
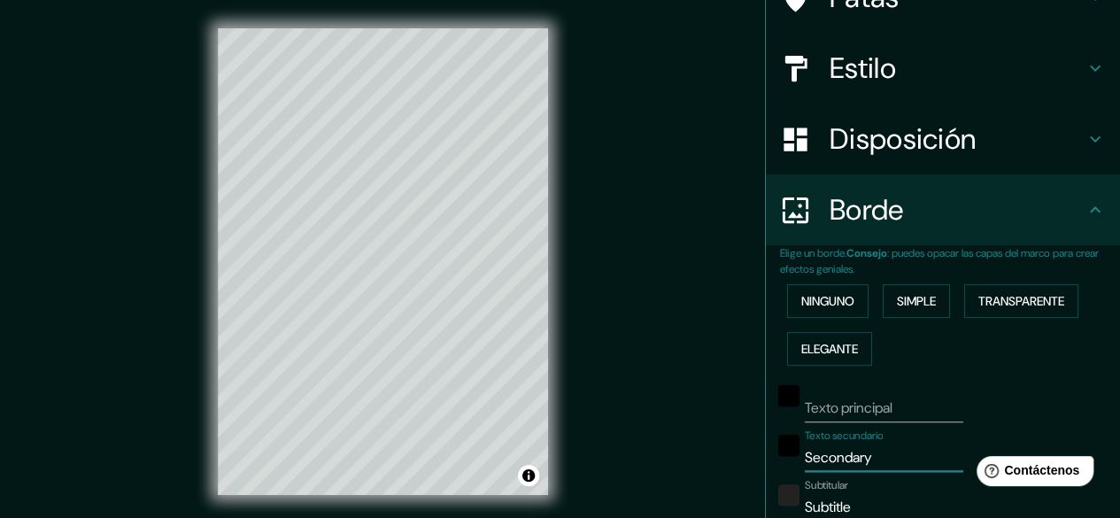
type input "Secondar"
type input "179"
type input "30"
type input "Seconda"
type input "179"
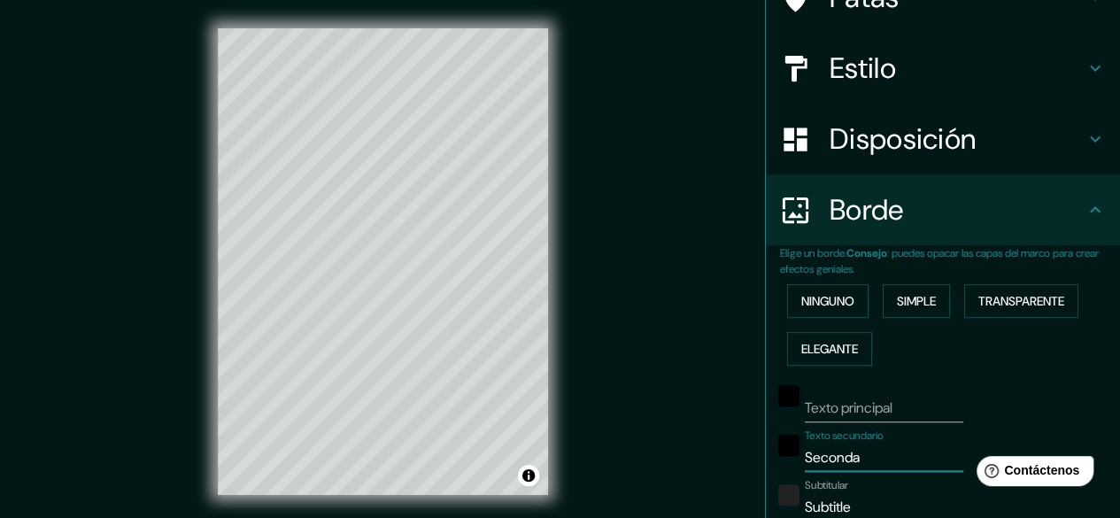
type input "30"
type input "Second"
type input "179"
type input "30"
type input "Secon"
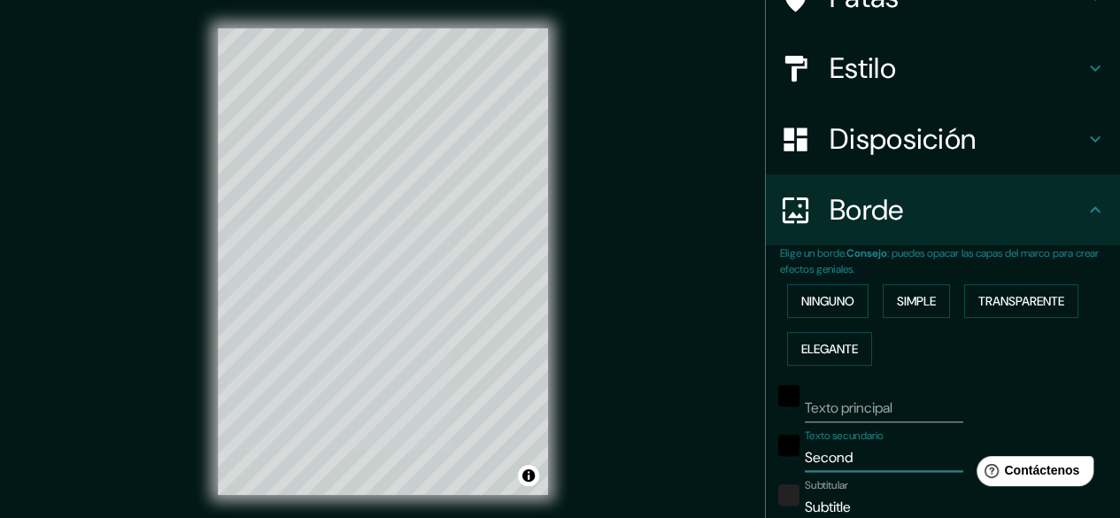
type input "179"
type input "30"
type input "Seco"
type input "179"
type input "30"
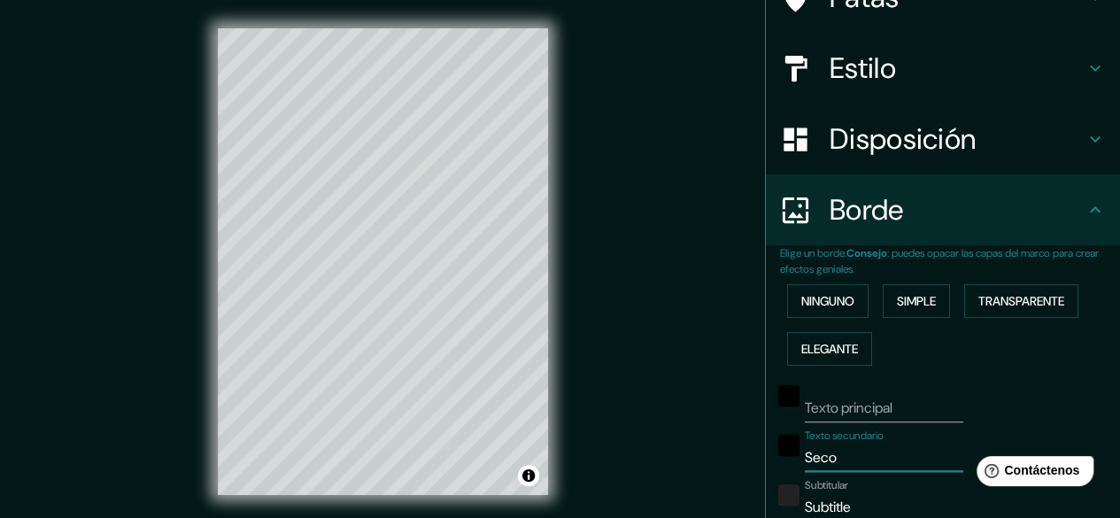
type input "Sec"
type input "179"
type input "30"
type input "Se"
type input "179"
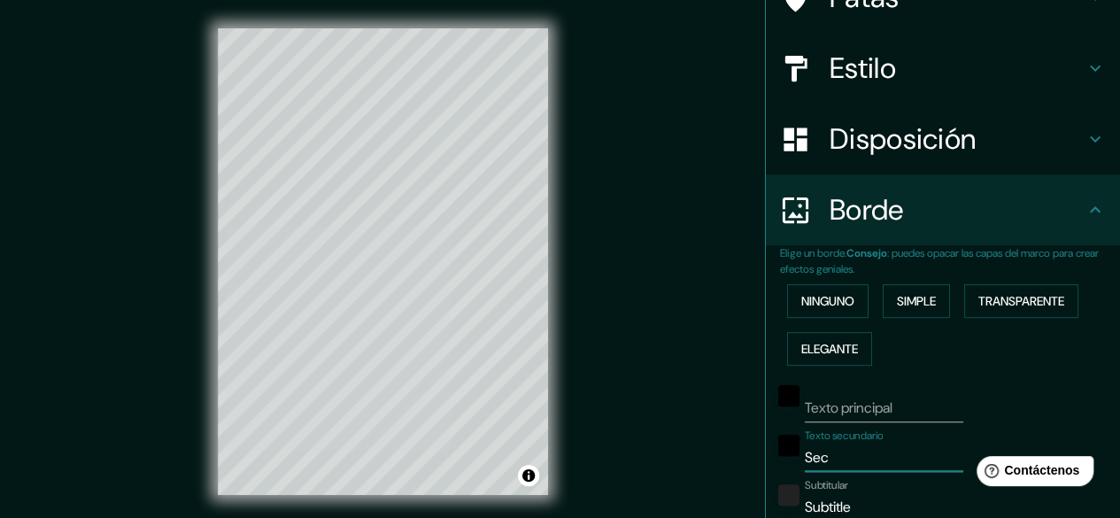
type input "30"
type input "S"
type input "179"
type input "30"
type input "179"
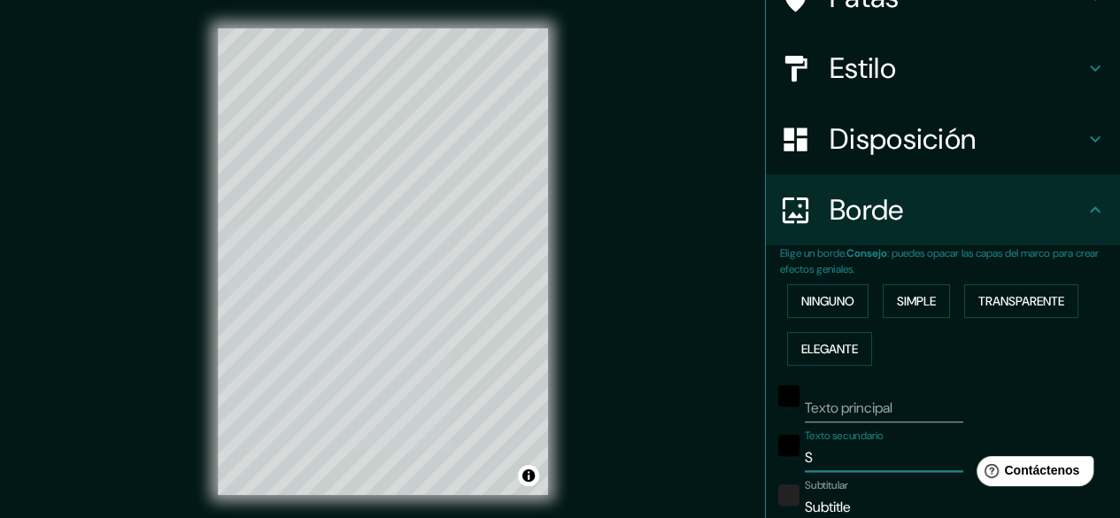
type input "30"
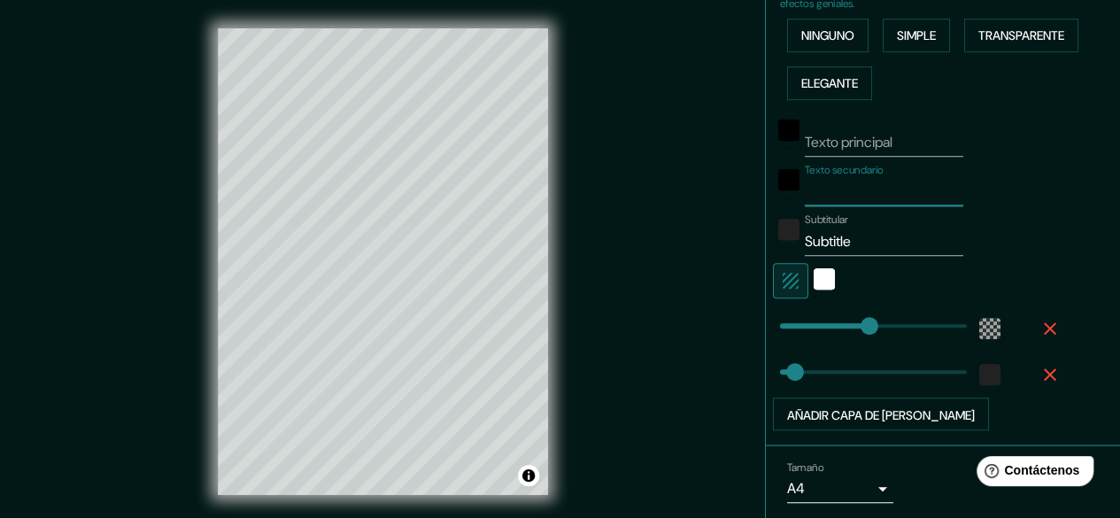
type input "179"
click at [854, 235] on input "Subtitle" at bounding box center [884, 242] width 158 height 28
type input "Subtitl"
type input "179"
type input "30"
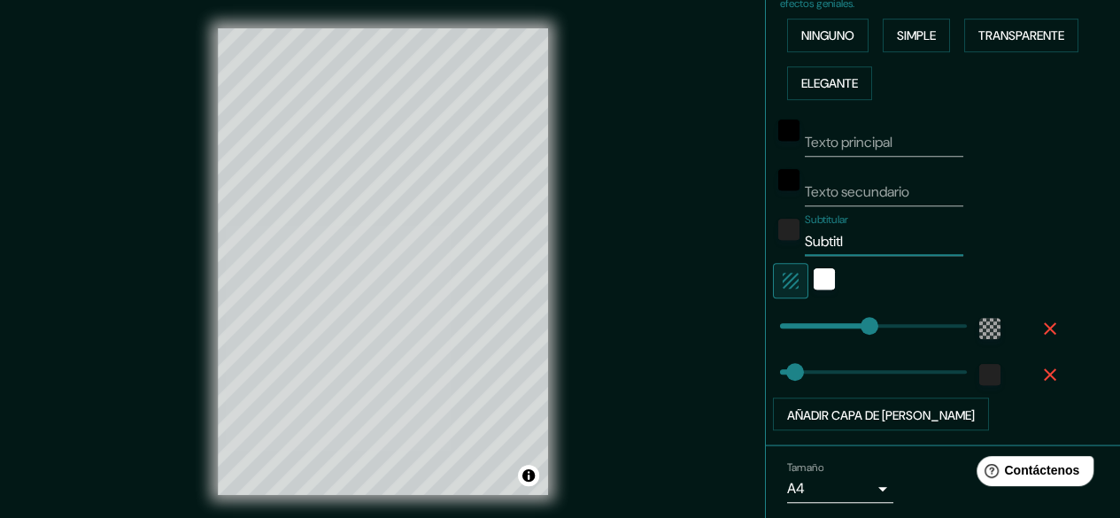
type input "Subtit"
type input "179"
type input "30"
type input "Subti"
type input "179"
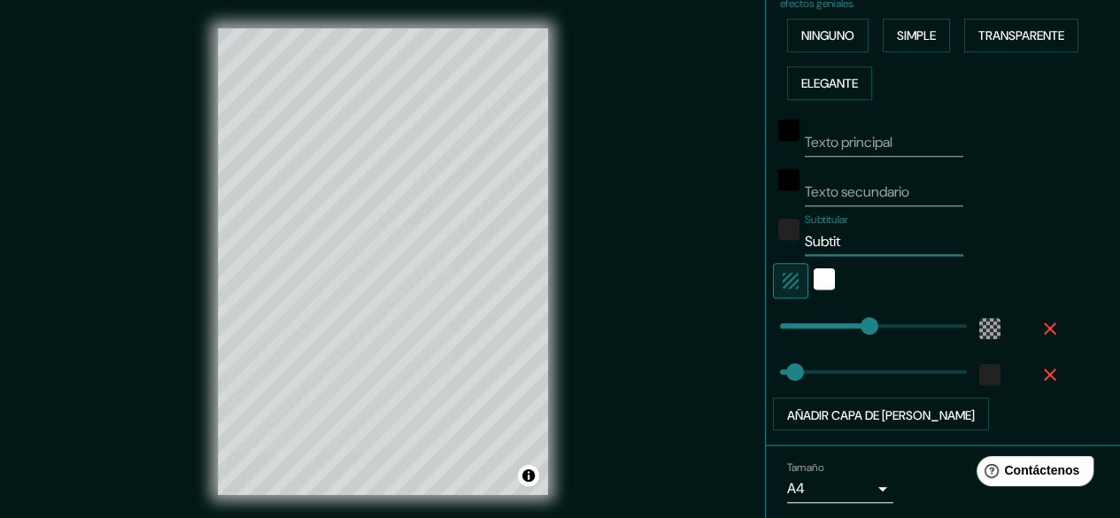
type input "30"
type input "Subt"
type input "179"
type input "30"
type input "Sub"
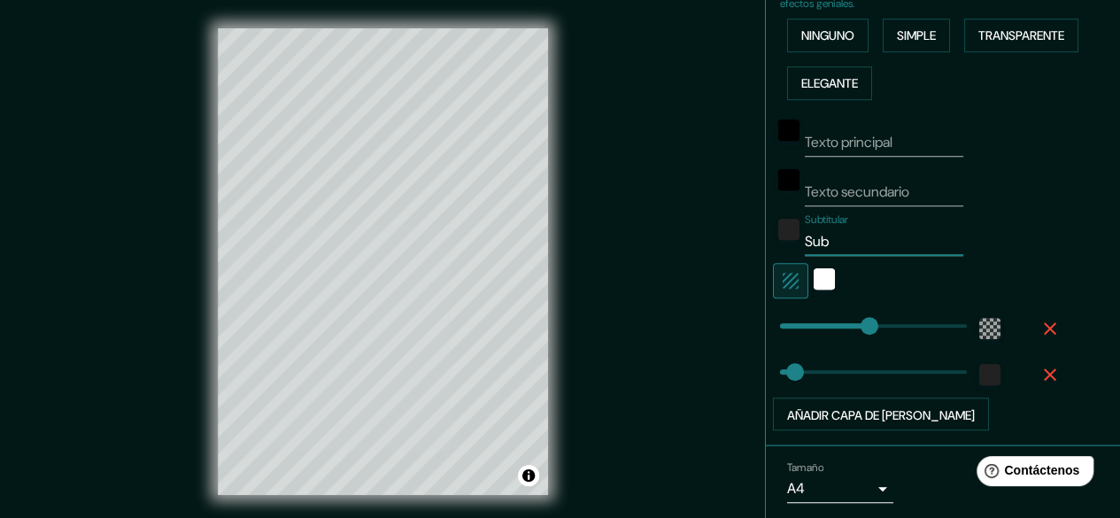
type input "179"
type input "30"
type input "Su"
type input "179"
type input "30"
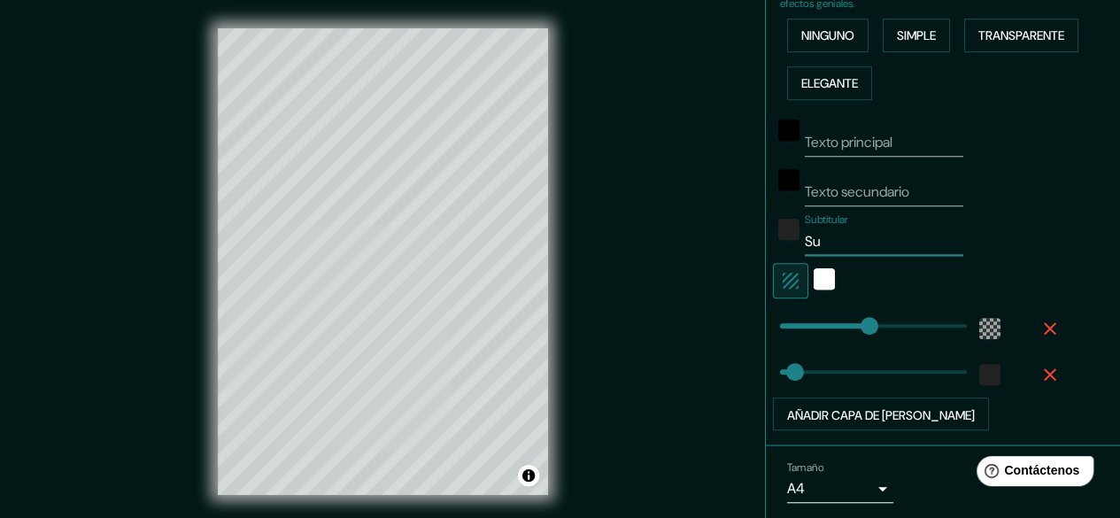
type input "S"
type input "179"
type input "30"
type input "179"
type input "30"
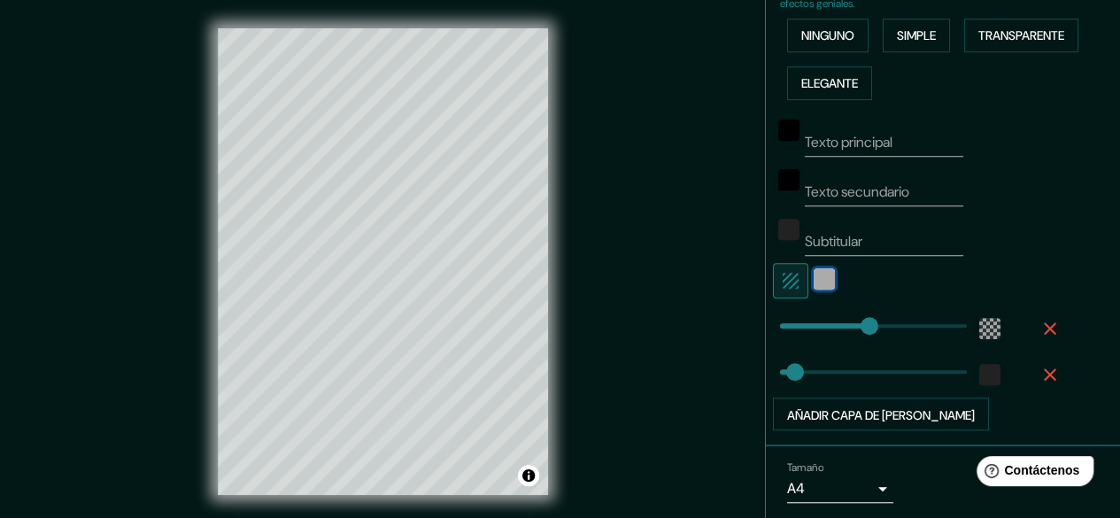
click at [814, 282] on div "blanco" at bounding box center [824, 278] width 21 height 21
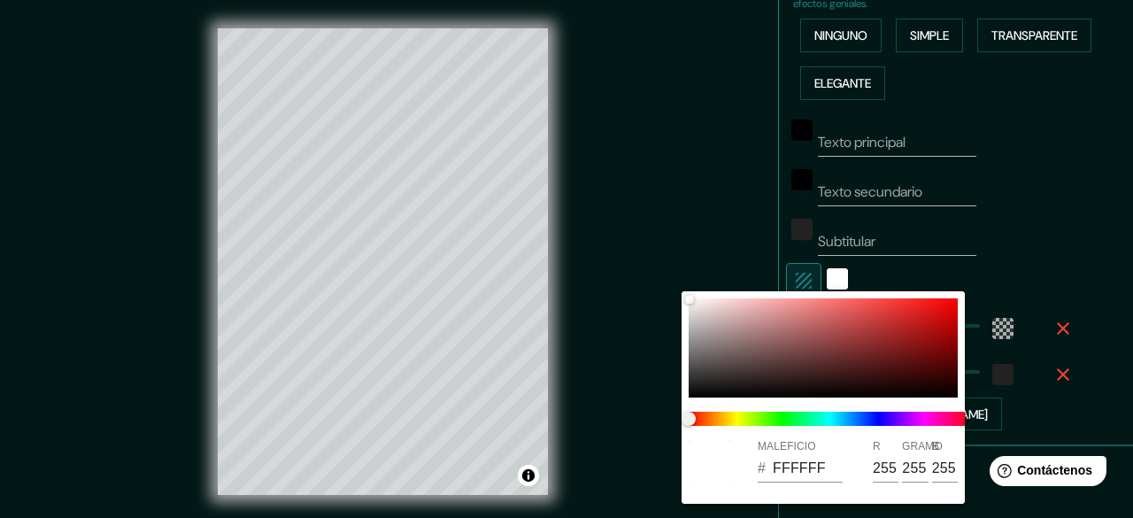
click at [818, 279] on div at bounding box center [566, 259] width 1133 height 518
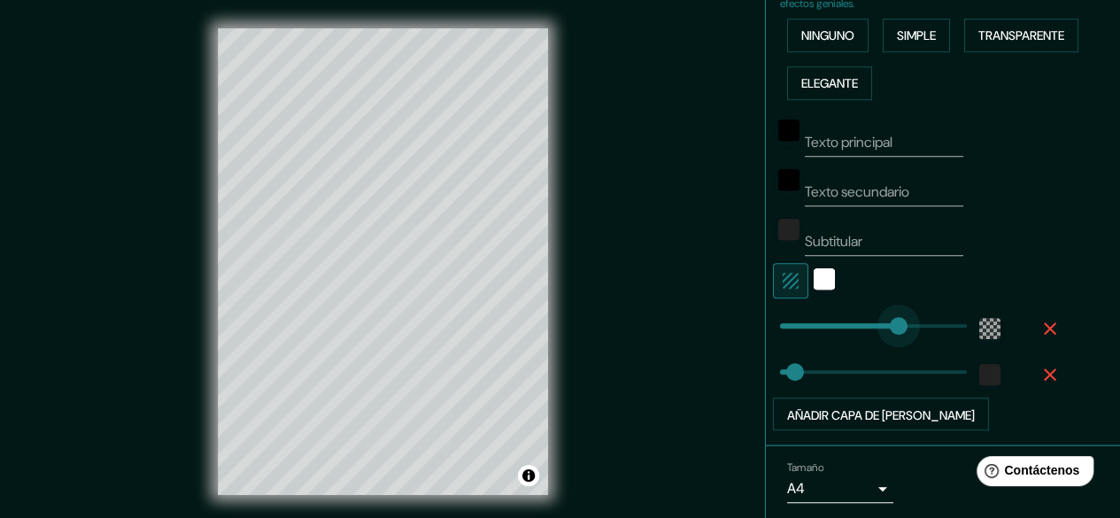
type input "235"
drag, startPoint x: 853, startPoint y: 320, endPoint x: 883, endPoint y: 326, distance: 31.4
type input "30"
type input "68"
drag, startPoint x: 878, startPoint y: 319, endPoint x: 800, endPoint y: 328, distance: 78.4
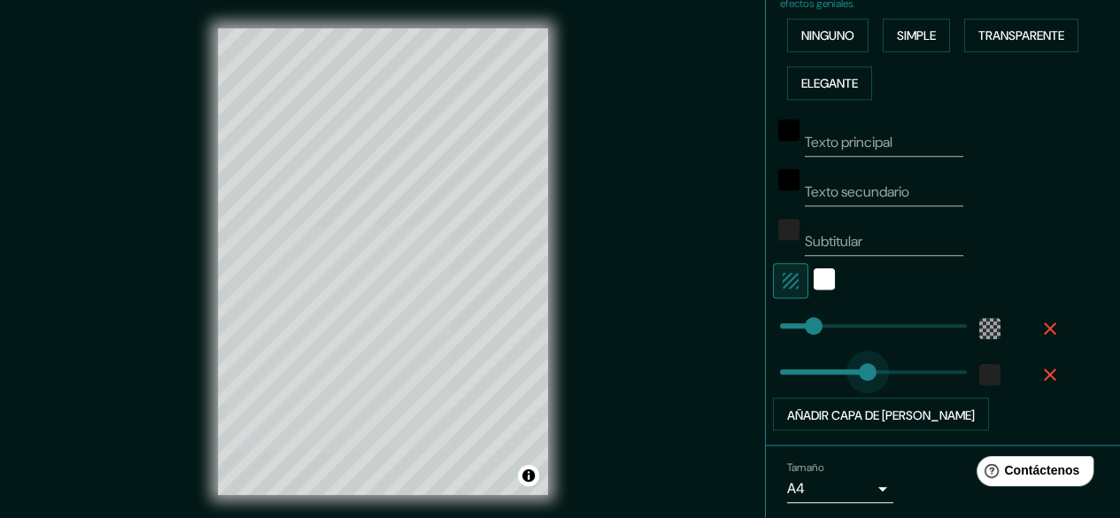
type input "198"
drag, startPoint x: 781, startPoint y: 367, endPoint x: 865, endPoint y: 371, distance: 84.2
type input "31"
drag, startPoint x: 865, startPoint y: 371, endPoint x: 782, endPoint y: 371, distance: 83.2
type input "24"
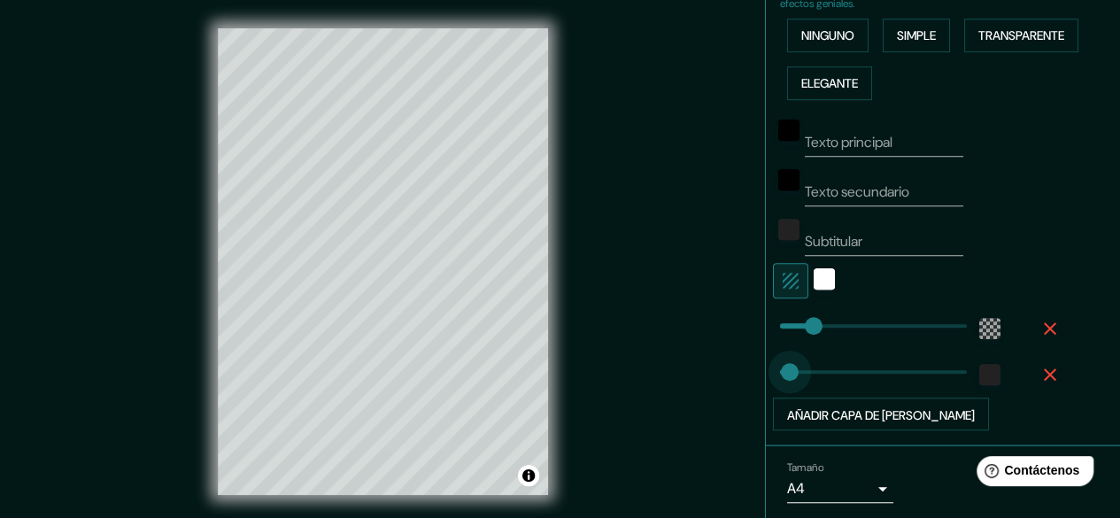
type input "22"
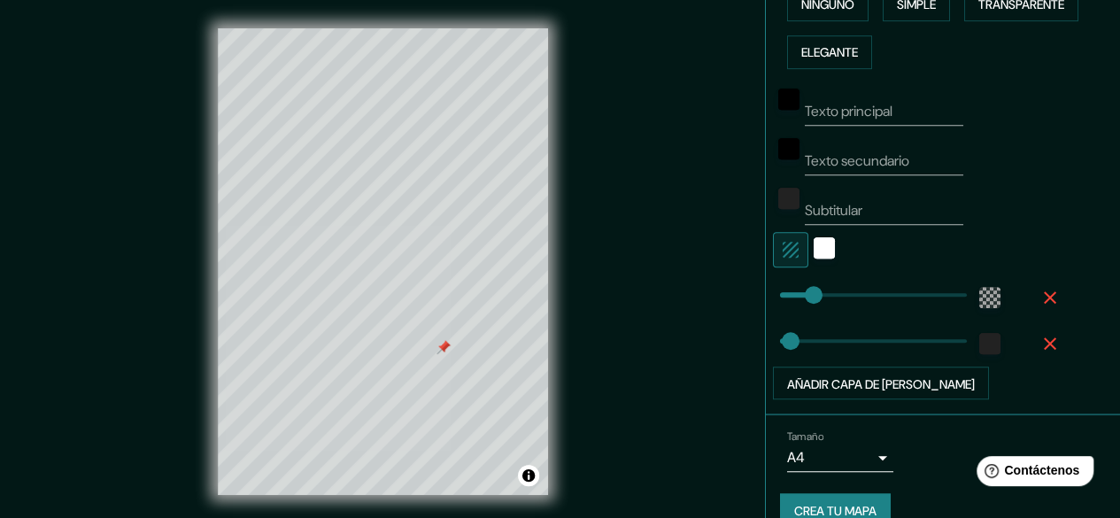
scroll to position [490, 0]
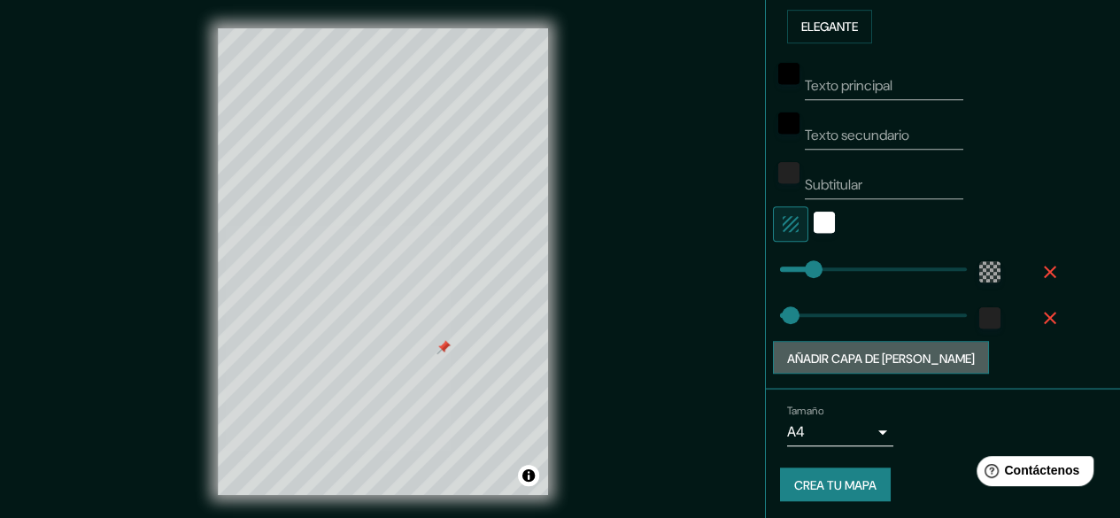
click at [887, 351] on font "Añadir capa de [PERSON_NAME]" at bounding box center [881, 358] width 188 height 16
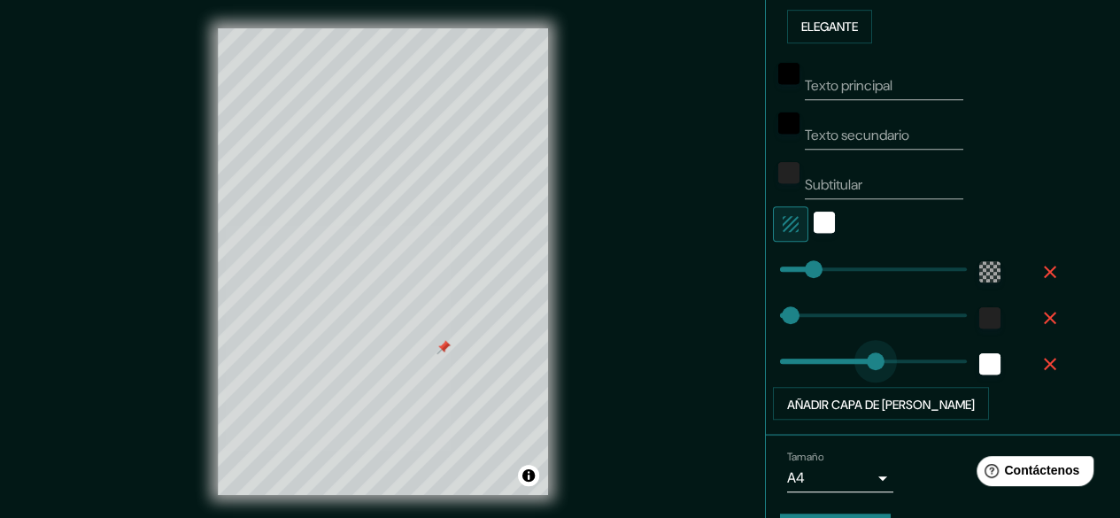
type input "187"
drag, startPoint x: 836, startPoint y: 359, endPoint x: 843, endPoint y: 376, distance: 19.1
click at [1039, 357] on icon "button" at bounding box center [1049, 363] width 21 height 21
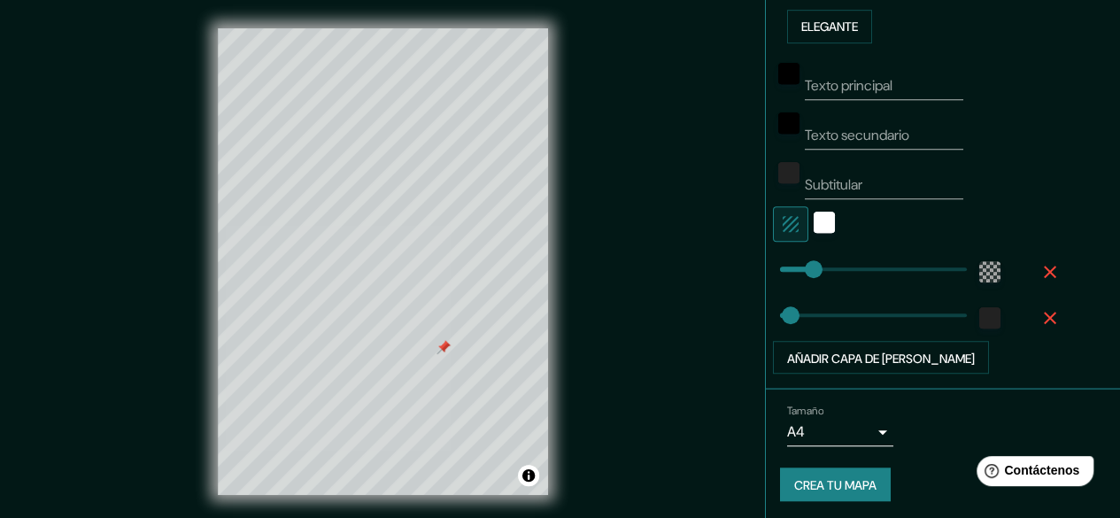
scroll to position [224, 0]
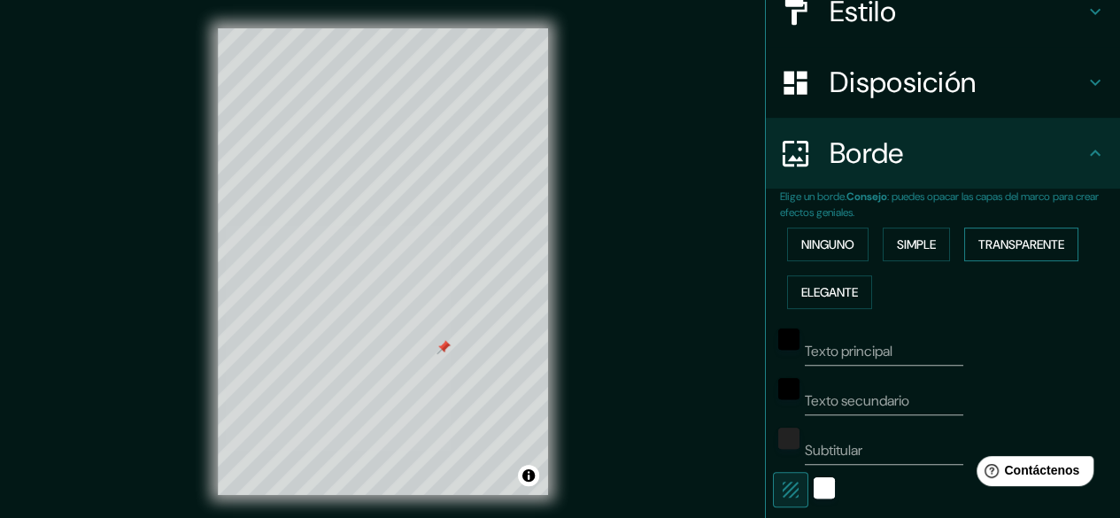
click at [1011, 236] on font "Transparente" at bounding box center [1021, 244] width 86 height 16
drag, startPoint x: 483, startPoint y: 339, endPoint x: 471, endPoint y: 335, distance: 13.2
click at [471, 335] on div at bounding box center [470, 330] width 14 height 14
click at [470, 328] on div at bounding box center [470, 330] width 14 height 14
click at [352, 243] on div at bounding box center [346, 239] width 14 height 14
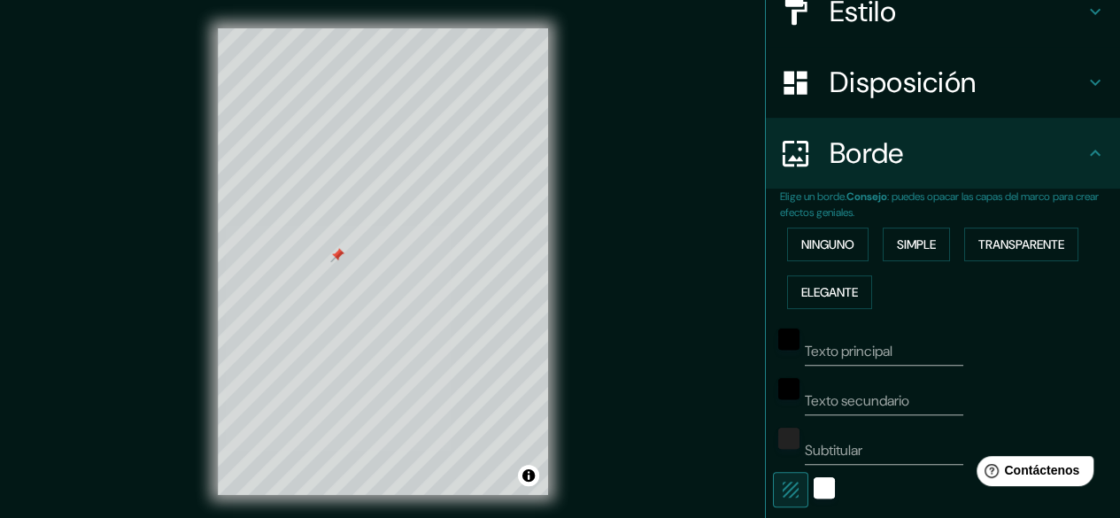
drag, startPoint x: 345, startPoint y: 236, endPoint x: 336, endPoint y: 252, distance: 18.2
click at [336, 252] on div at bounding box center [337, 255] width 14 height 14
click at [336, 254] on div at bounding box center [336, 258] width 14 height 14
drag, startPoint x: 336, startPoint y: 258, endPoint x: 351, endPoint y: 259, distance: 16.0
click at [351, 259] on div at bounding box center [352, 259] width 14 height 14
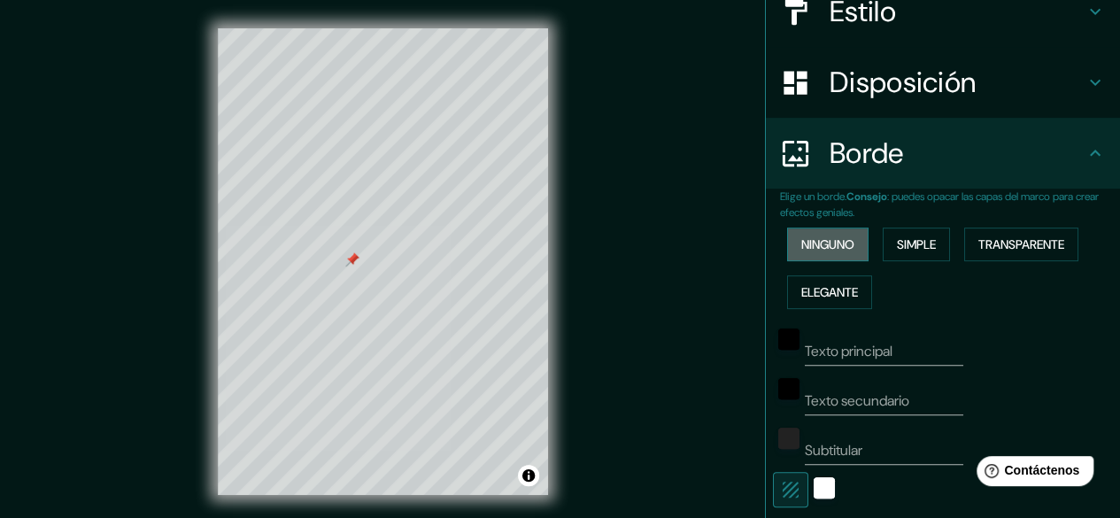
click at [827, 243] on font "Ninguno" at bounding box center [827, 244] width 53 height 16
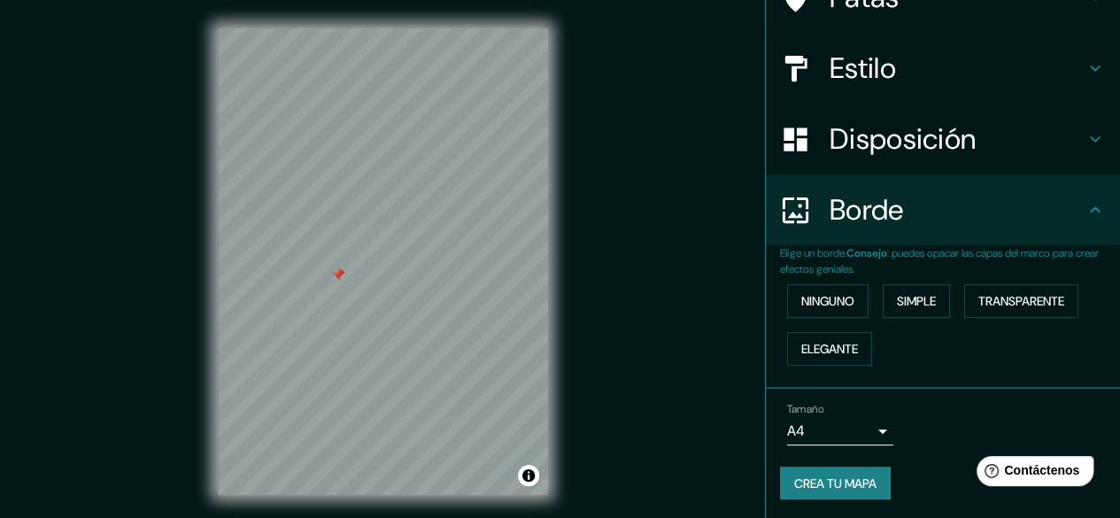
drag, startPoint x: 352, startPoint y: 256, endPoint x: 345, endPoint y: 267, distance: 13.5
click at [345, 267] on div at bounding box center [338, 274] width 14 height 14
click at [345, 267] on div at bounding box center [349, 269] width 14 height 14
click at [850, 481] on font "Crea tu mapa" at bounding box center [835, 483] width 82 height 16
click at [850, 481] on div "Crea tu mapa" at bounding box center [943, 484] width 326 height 34
